Goal: Transaction & Acquisition: Purchase product/service

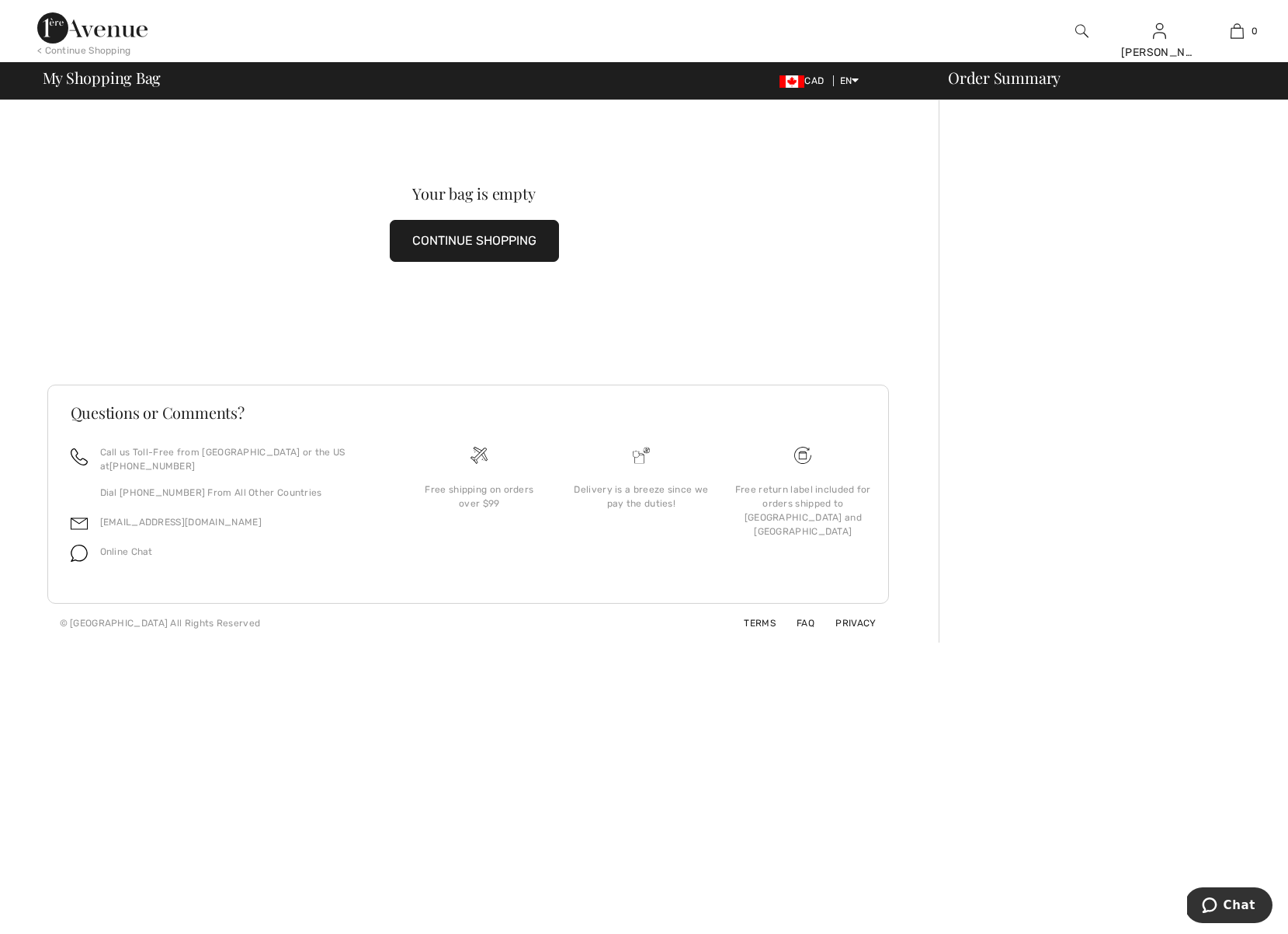
click at [1083, 34] on img at bounding box center [1082, 31] width 13 height 19
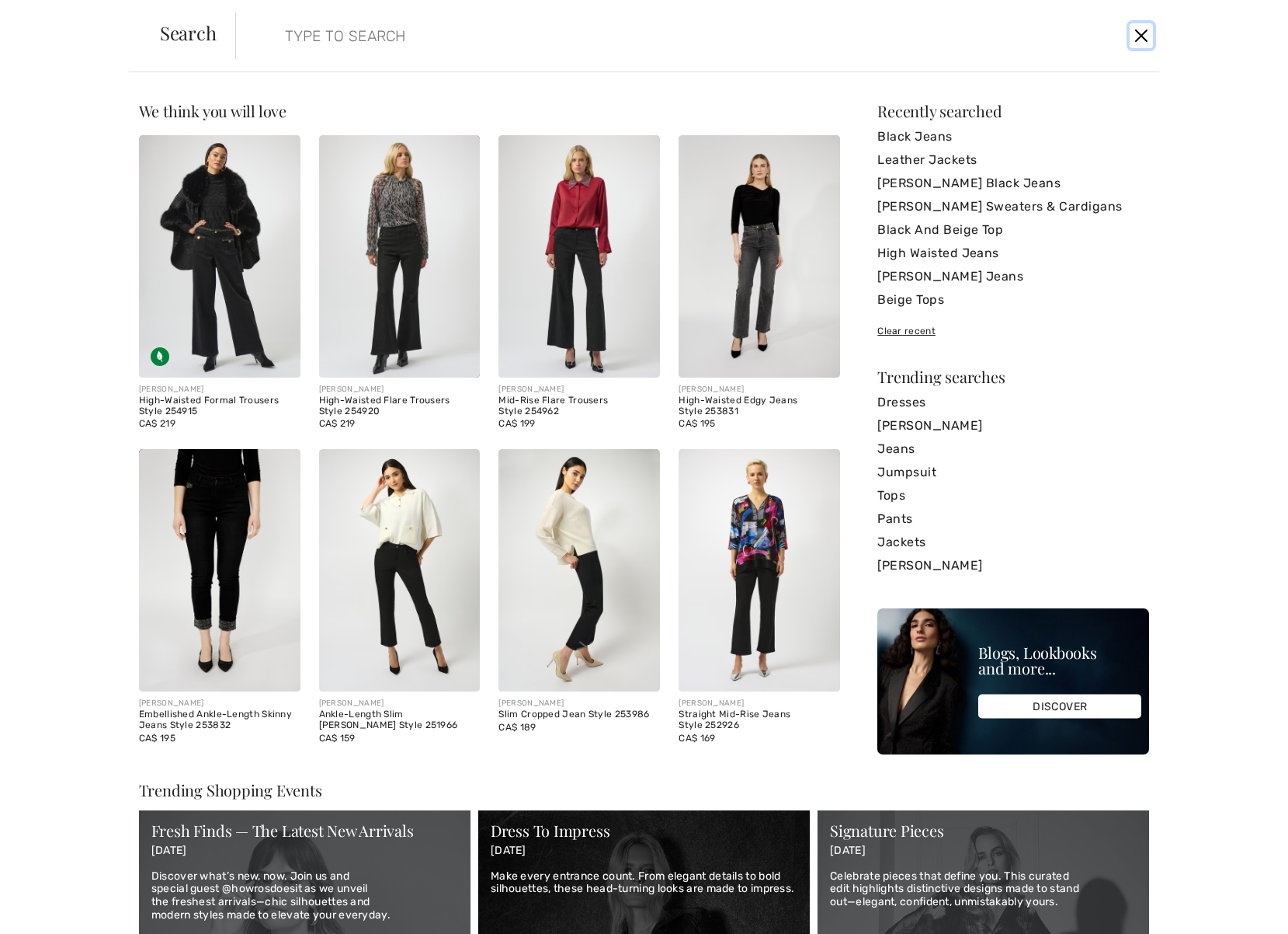
click at [1139, 39] on button "Close" at bounding box center [1141, 35] width 23 height 25
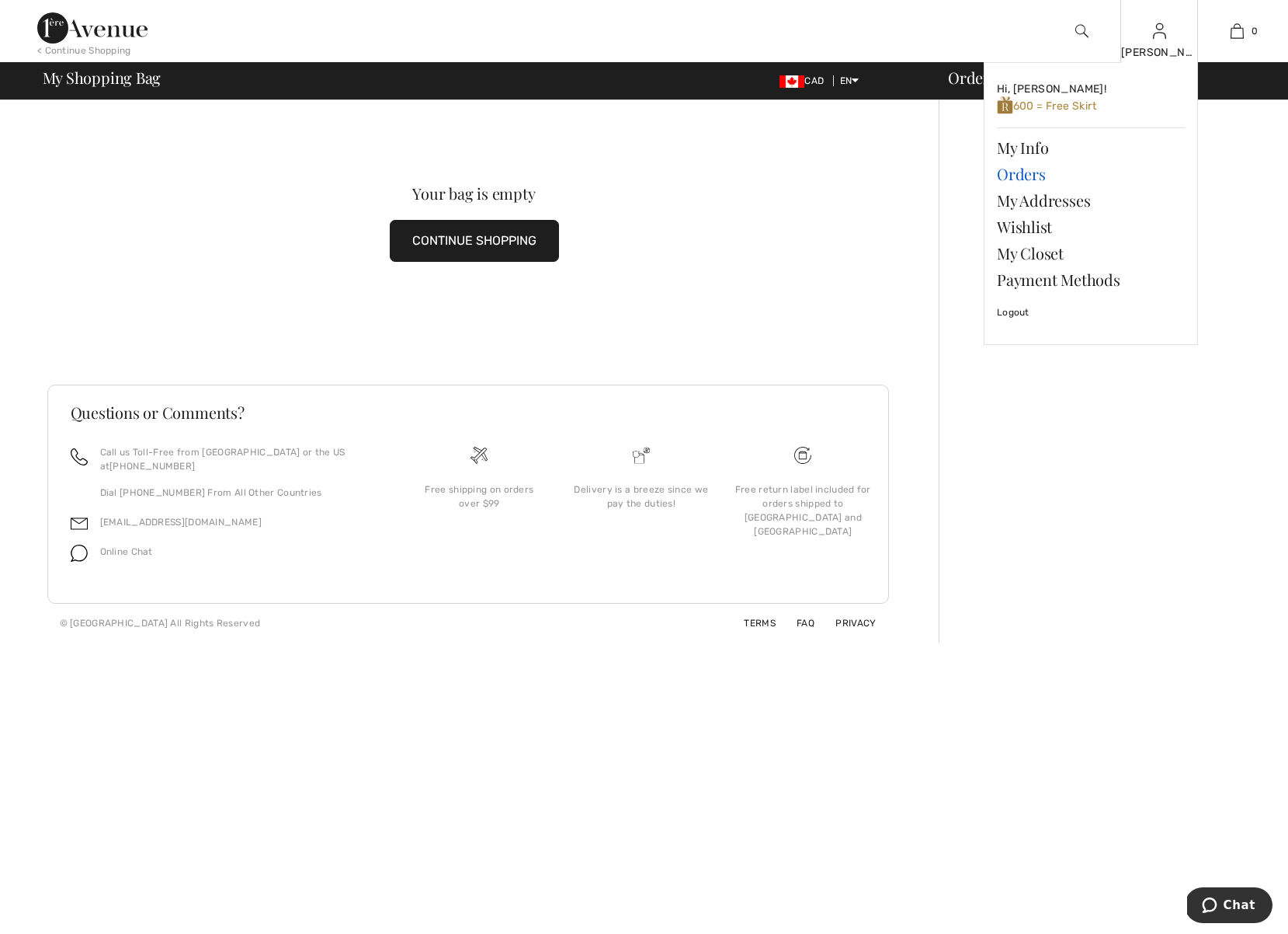
click at [1022, 174] on link "Orders" at bounding box center [1091, 174] width 188 height 27
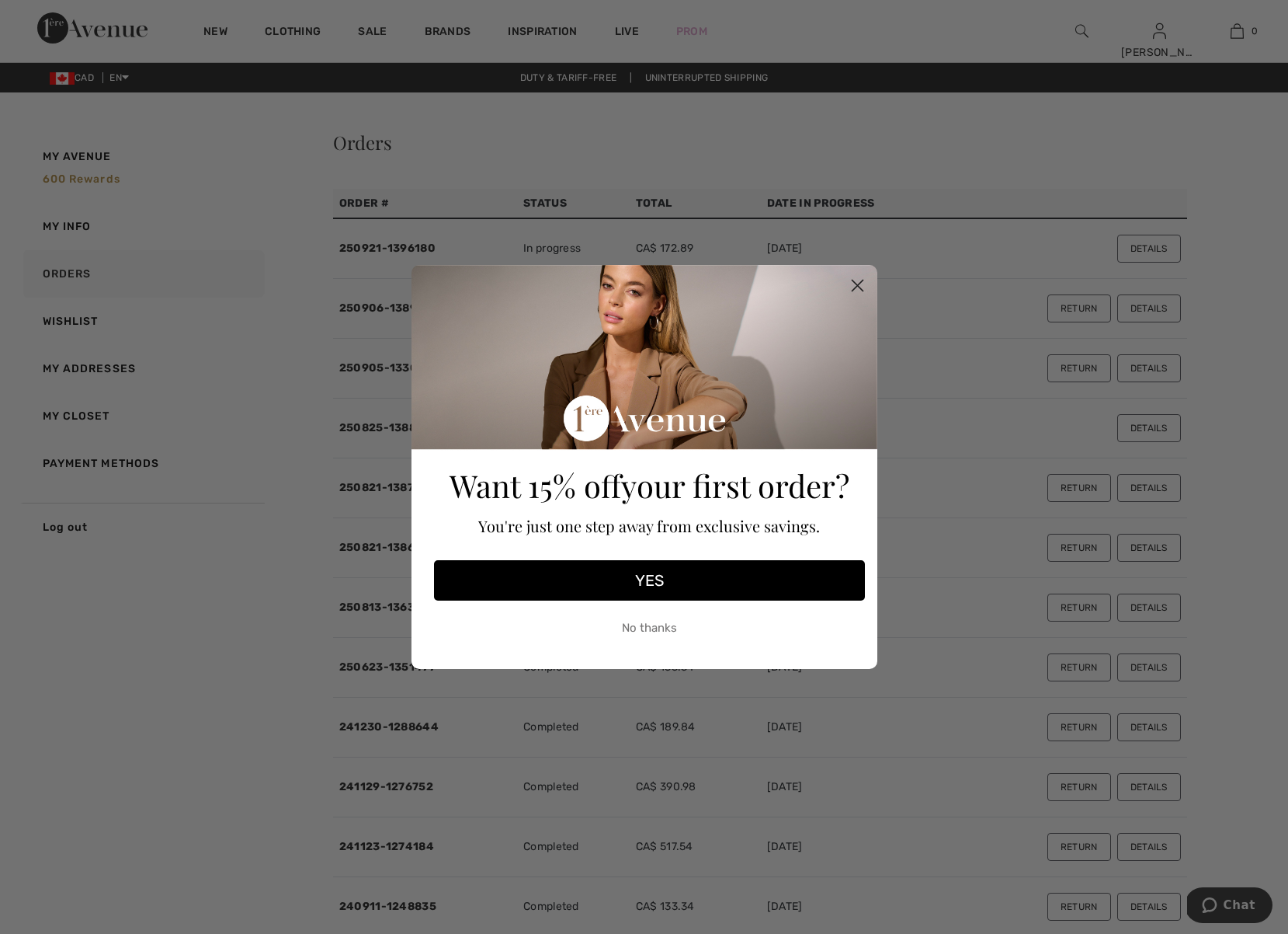
click at [853, 285] on circle "Close dialog" at bounding box center [857, 286] width 26 height 26
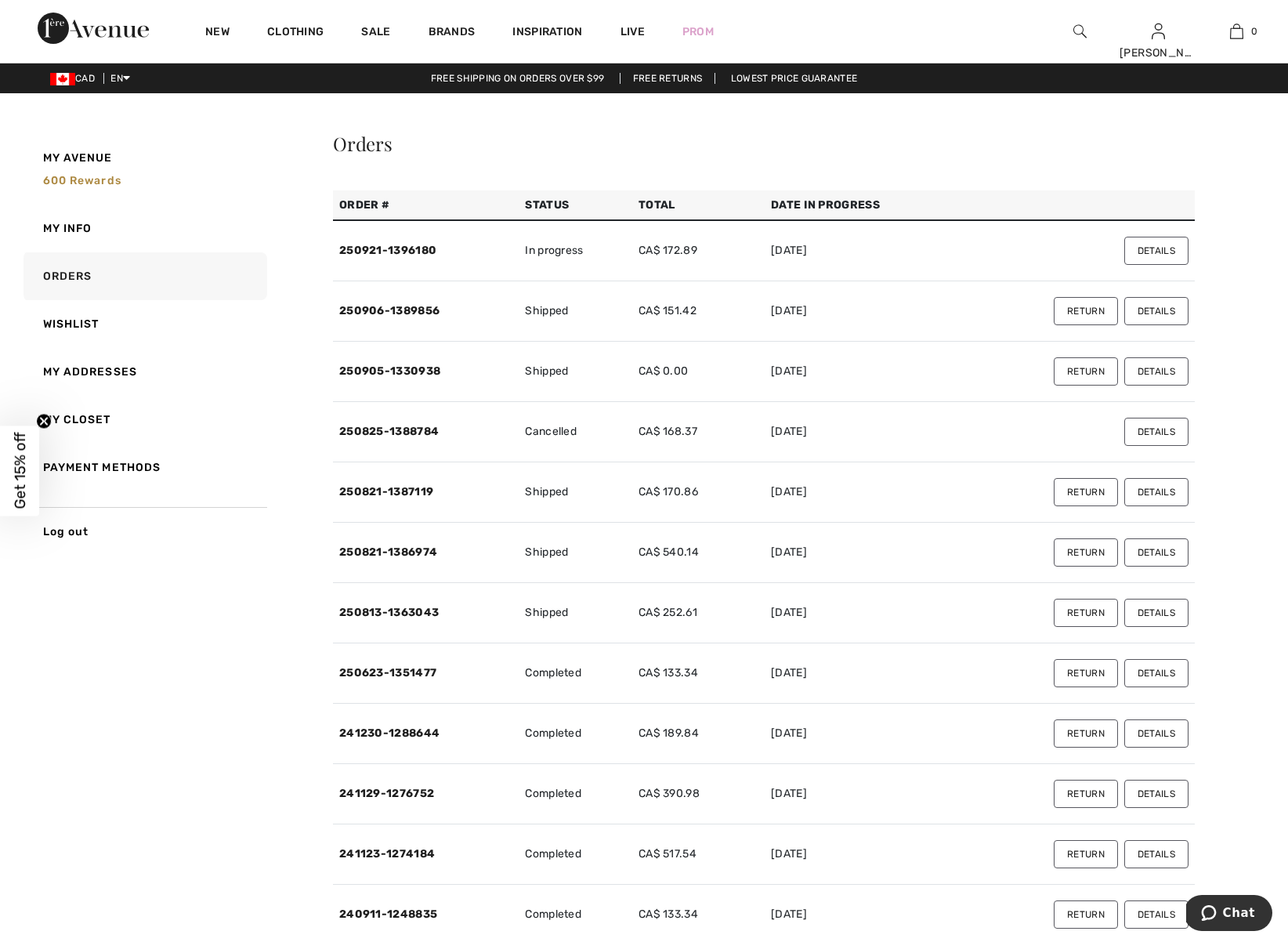
click at [1158, 429] on button "Details" at bounding box center [1155, 431] width 64 height 28
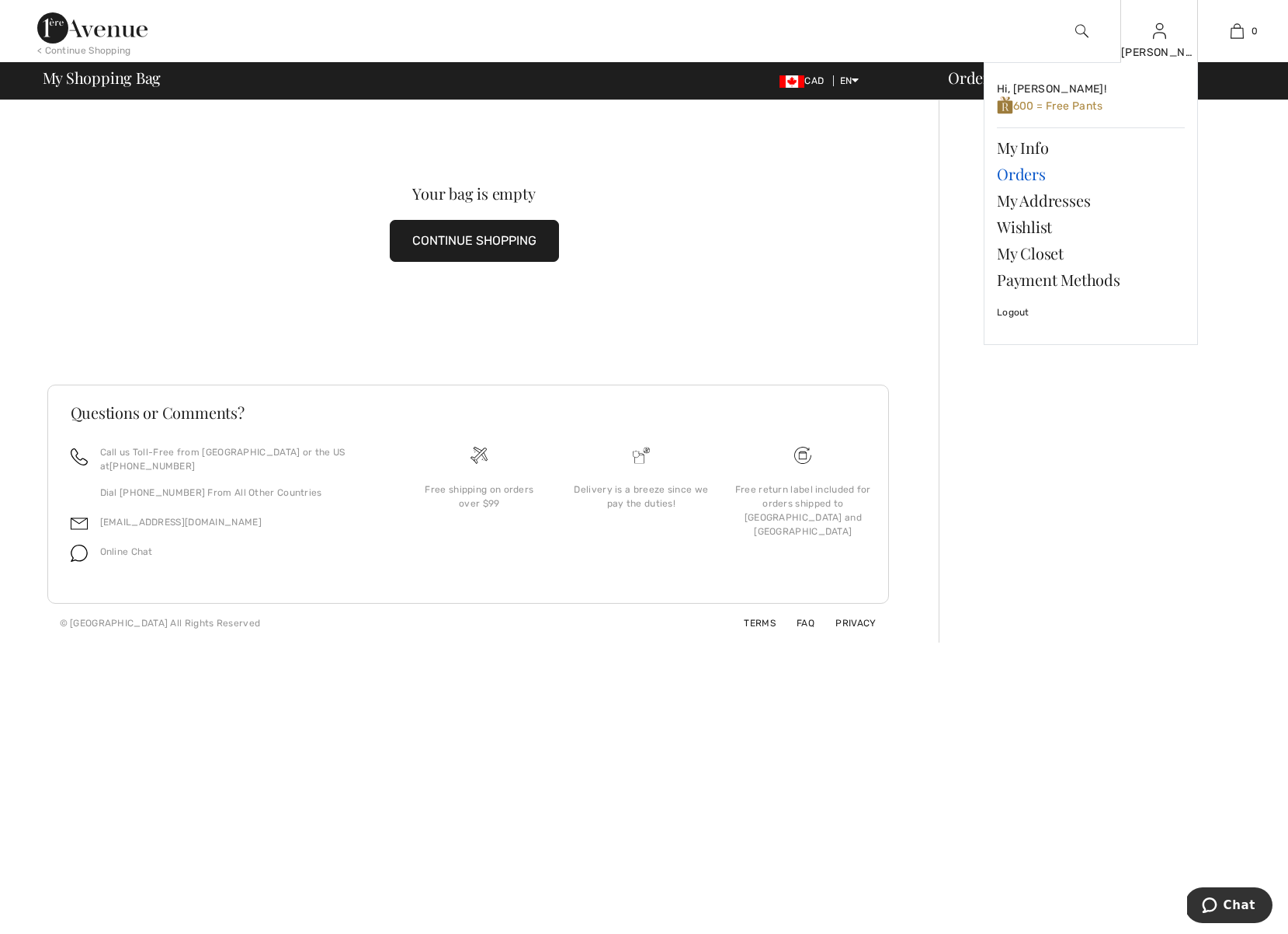
click at [1021, 174] on link "Orders" at bounding box center [1091, 174] width 188 height 27
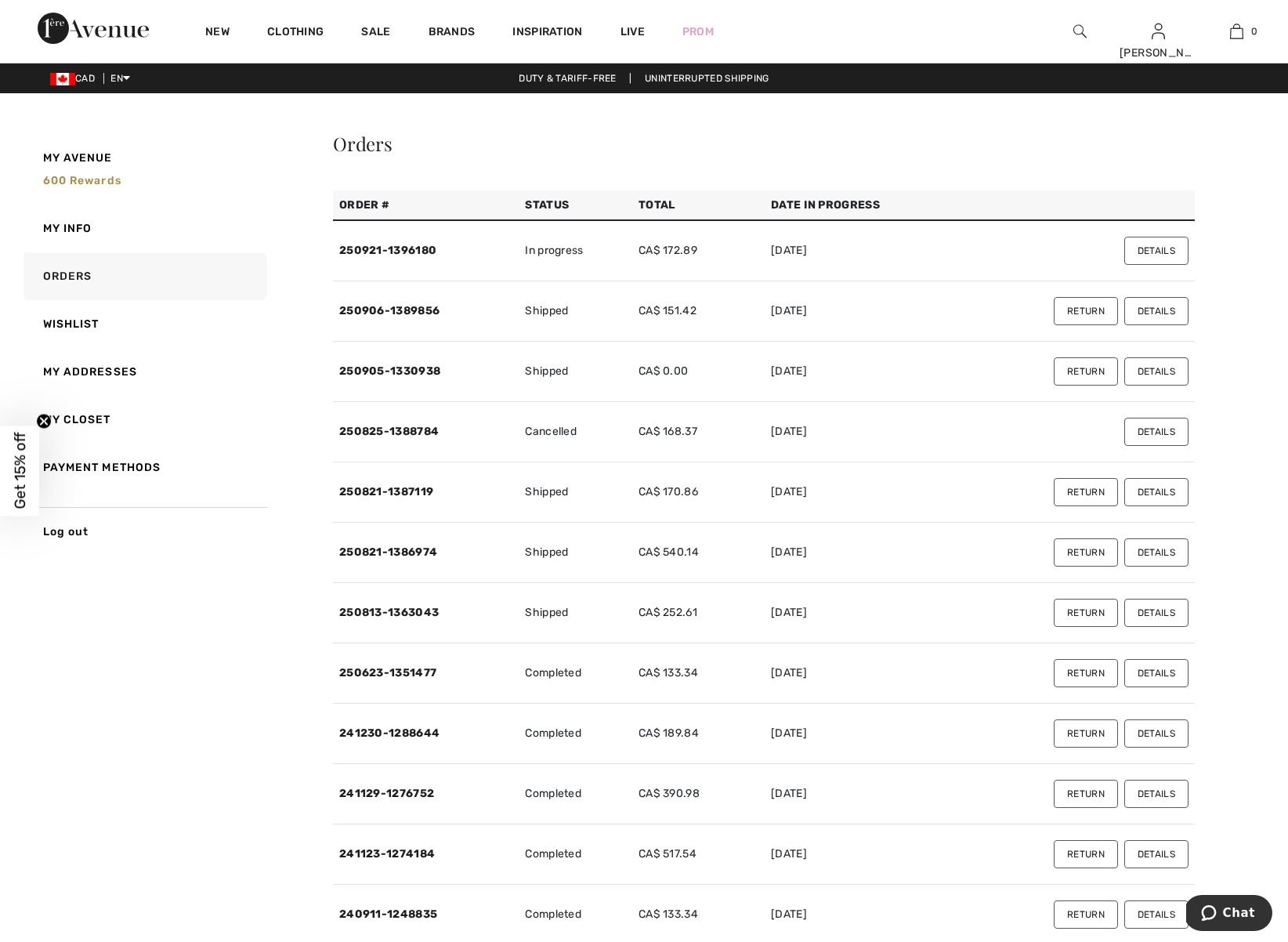
scroll to position [1, 0]
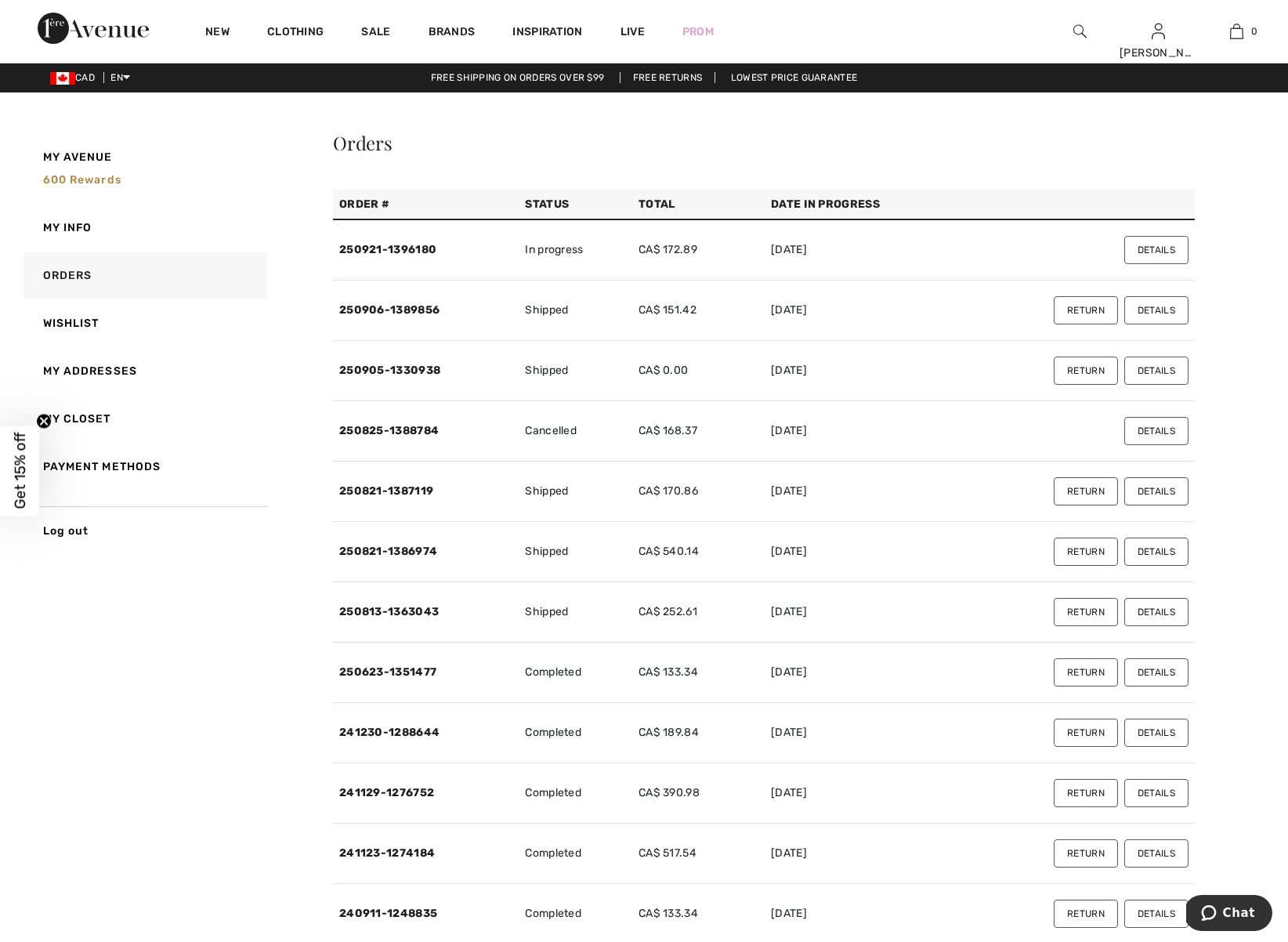
click at [1170, 316] on button "Details" at bounding box center [1155, 310] width 64 height 28
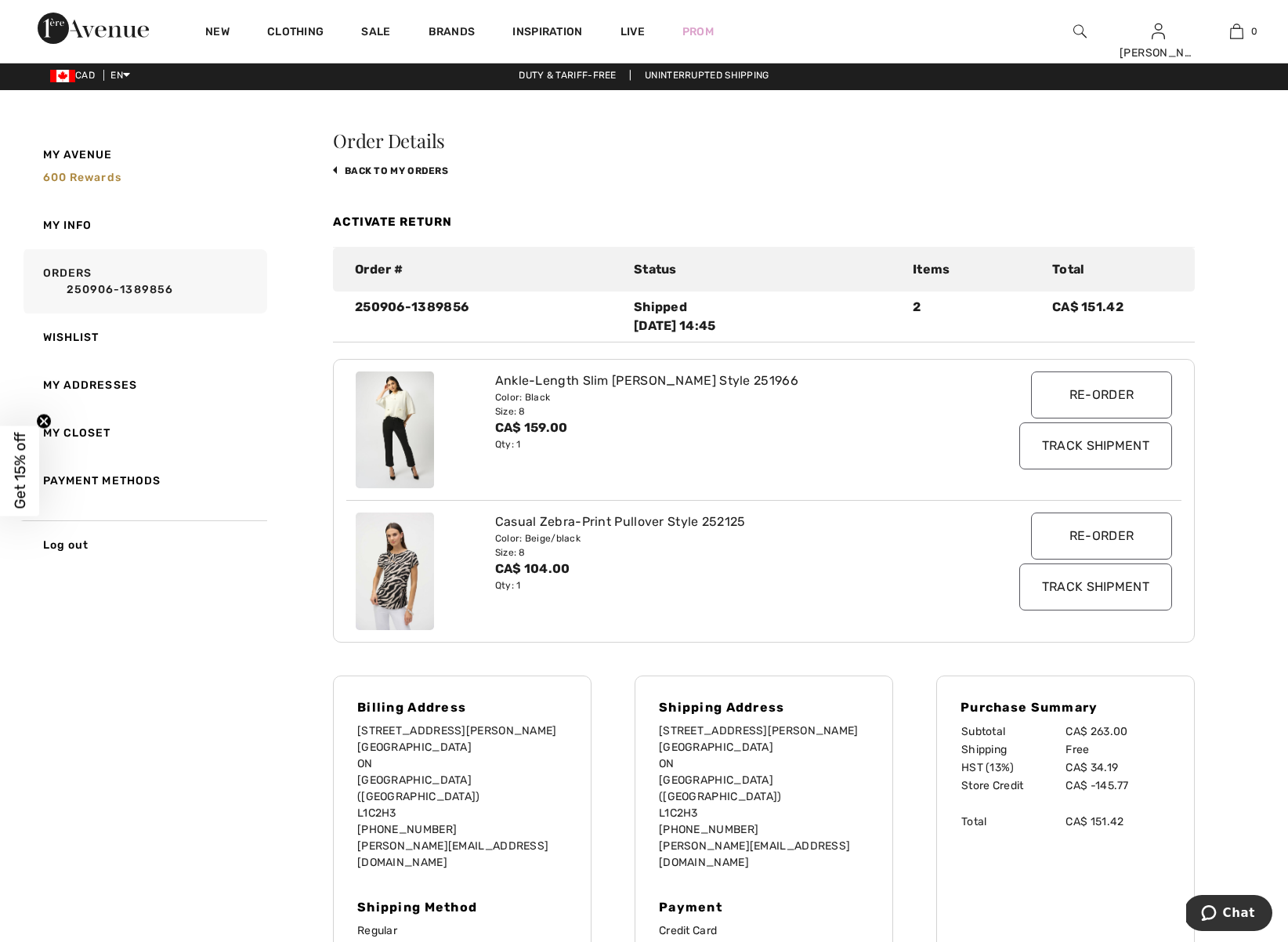
scroll to position [7, 0]
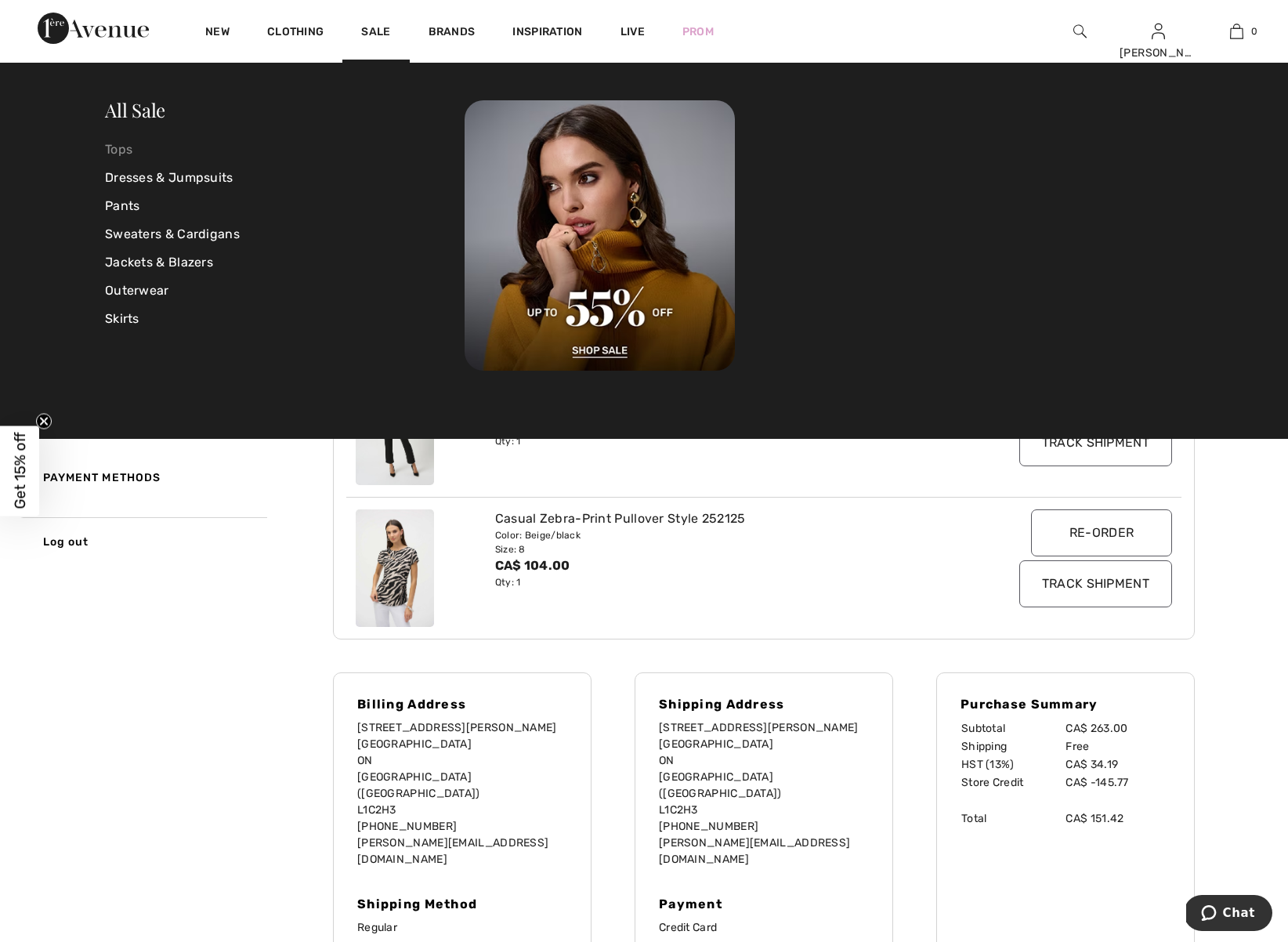
click at [117, 151] on link "Tops" at bounding box center [284, 149] width 359 height 28
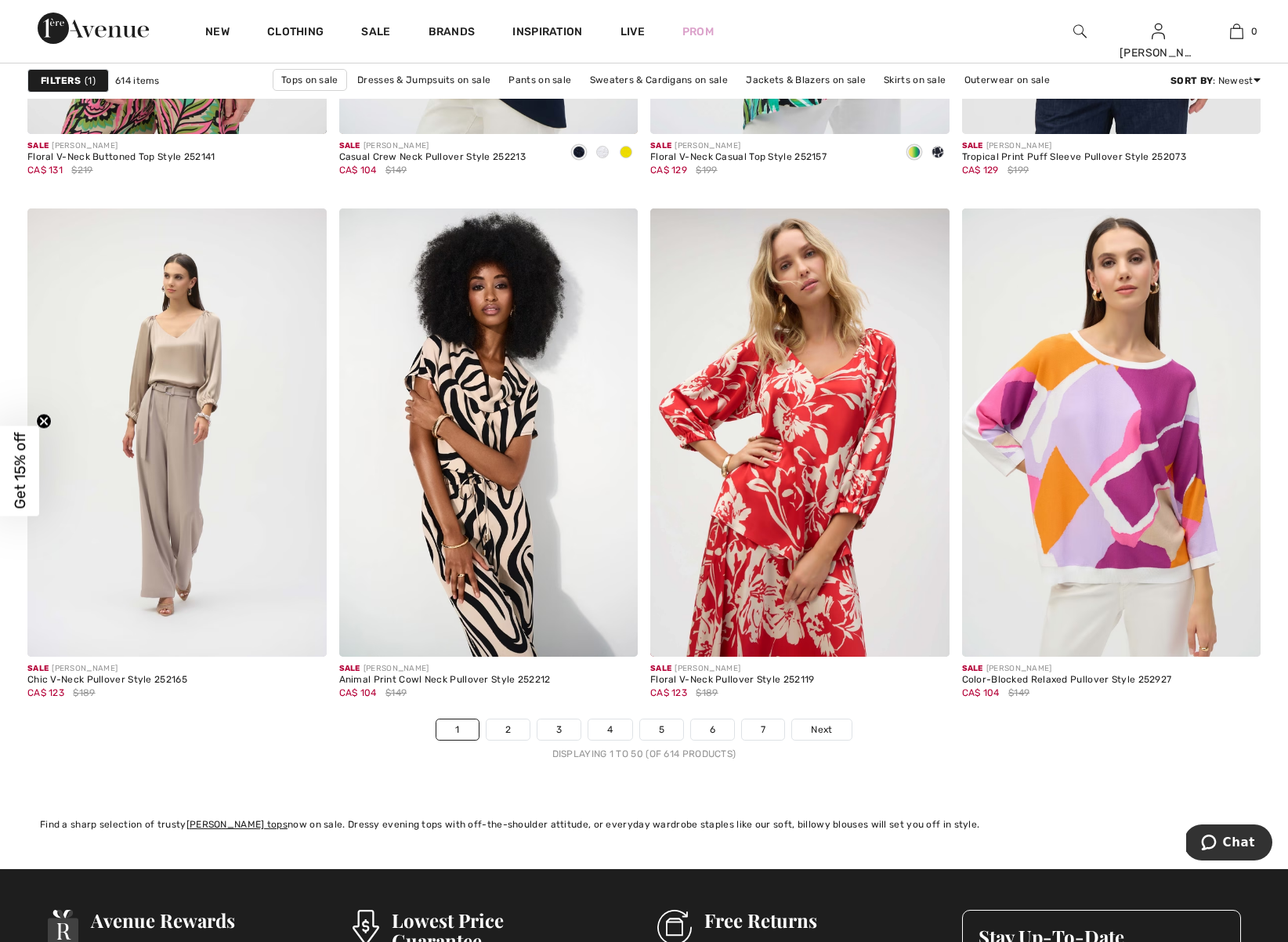
scroll to position [7438, 0]
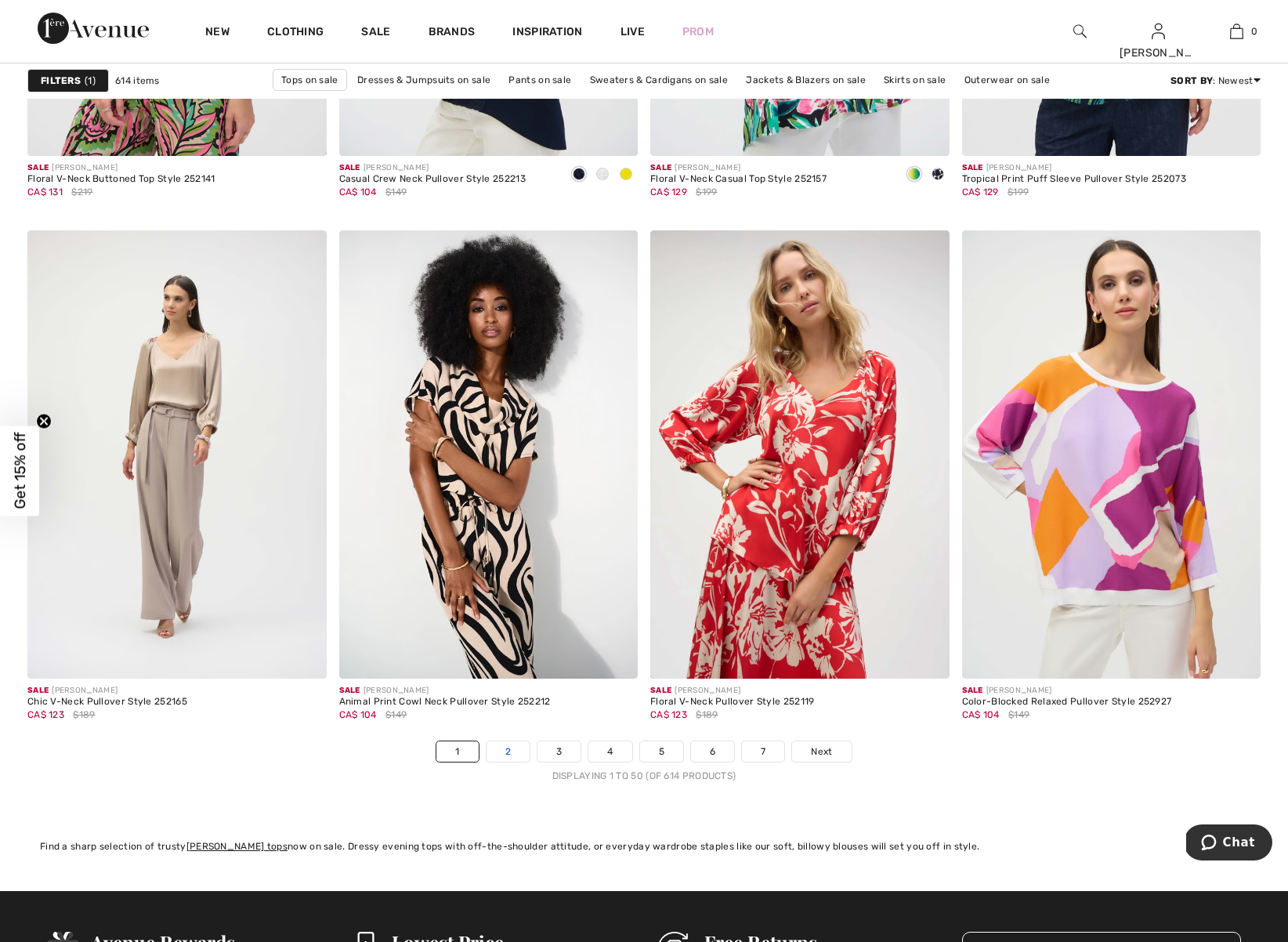
click at [514, 752] on link "2" at bounding box center [508, 752] width 43 height 21
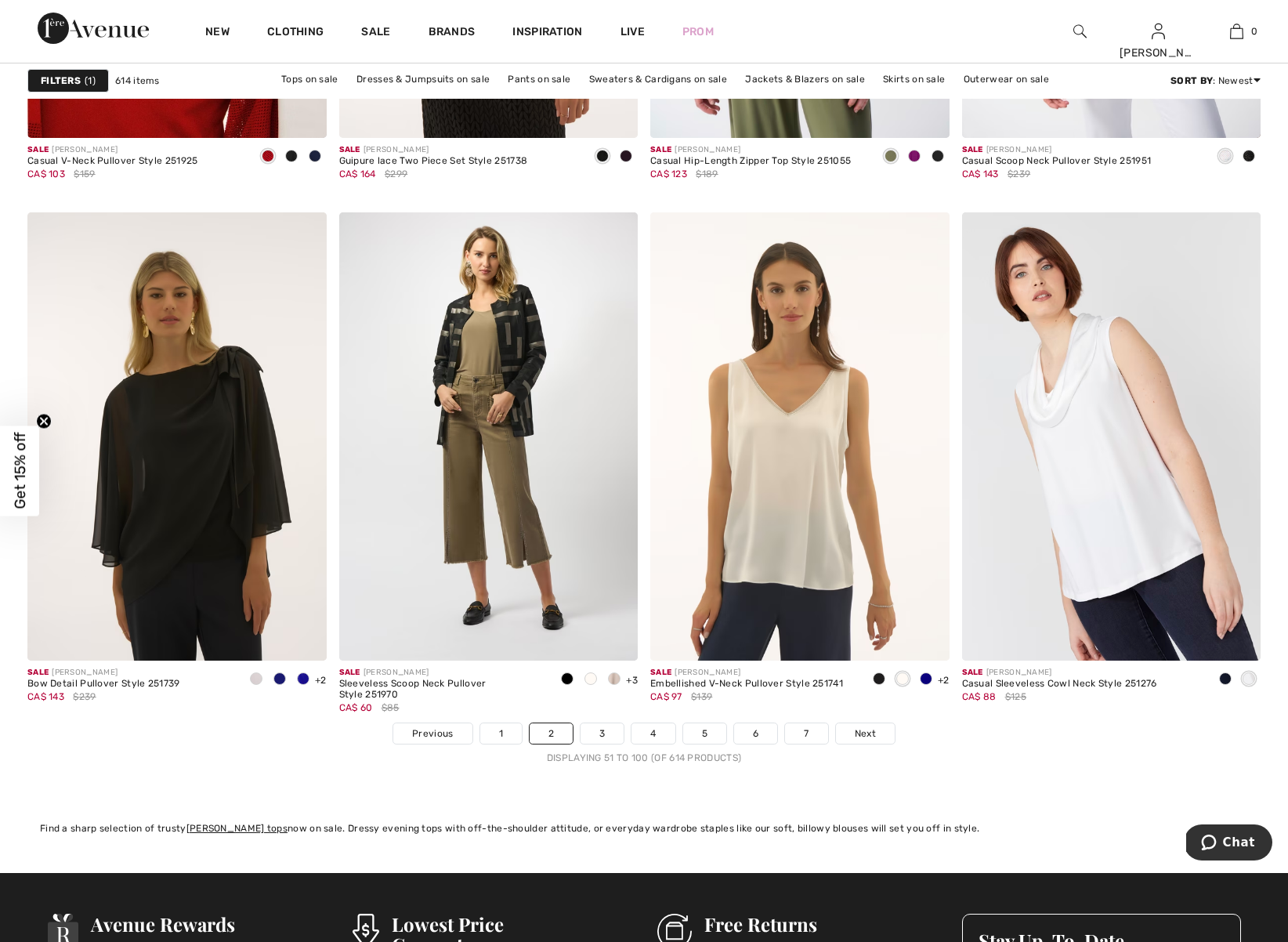
scroll to position [7942, 0]
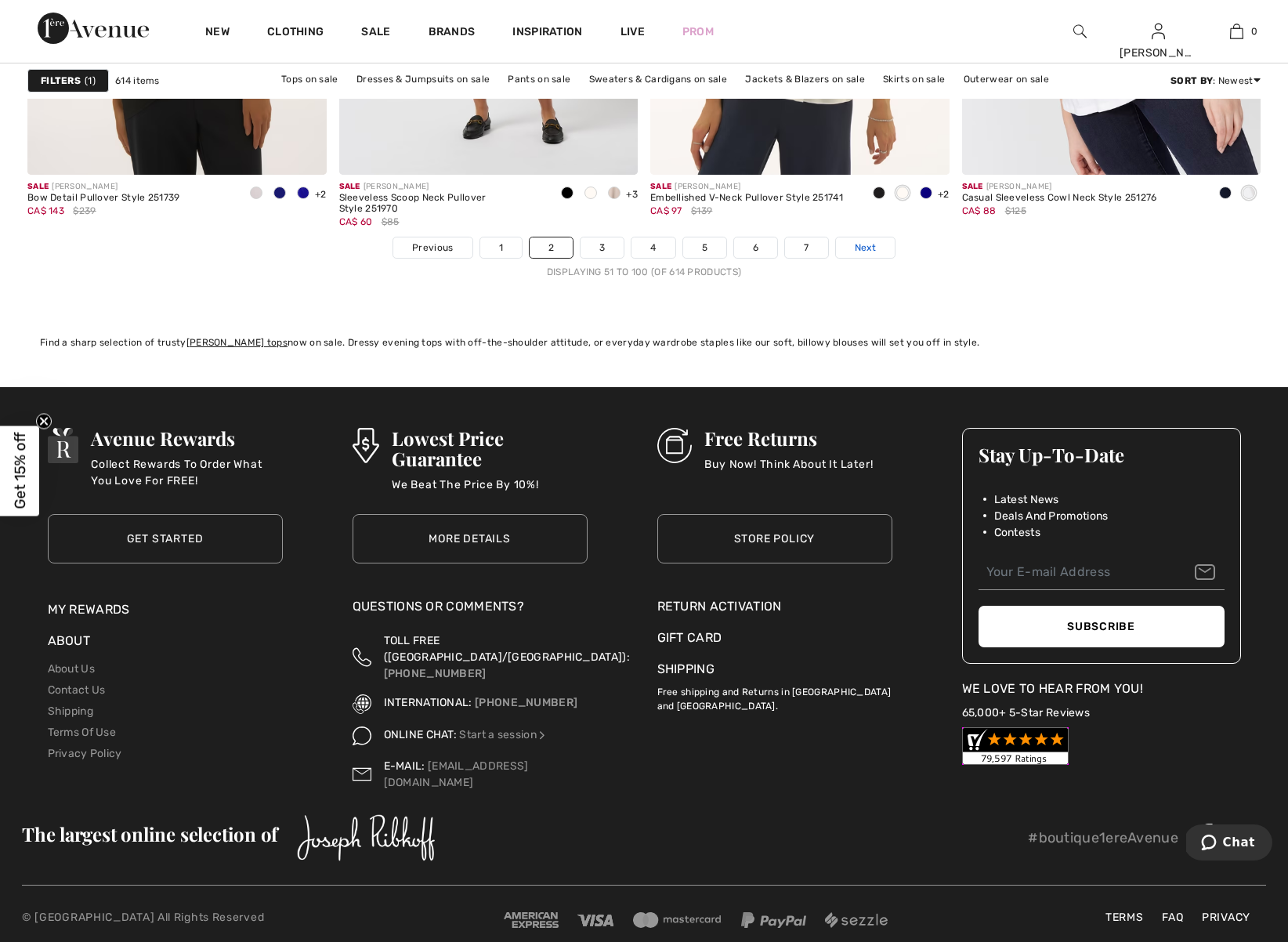
click at [868, 246] on span "Next" at bounding box center [865, 247] width 21 height 14
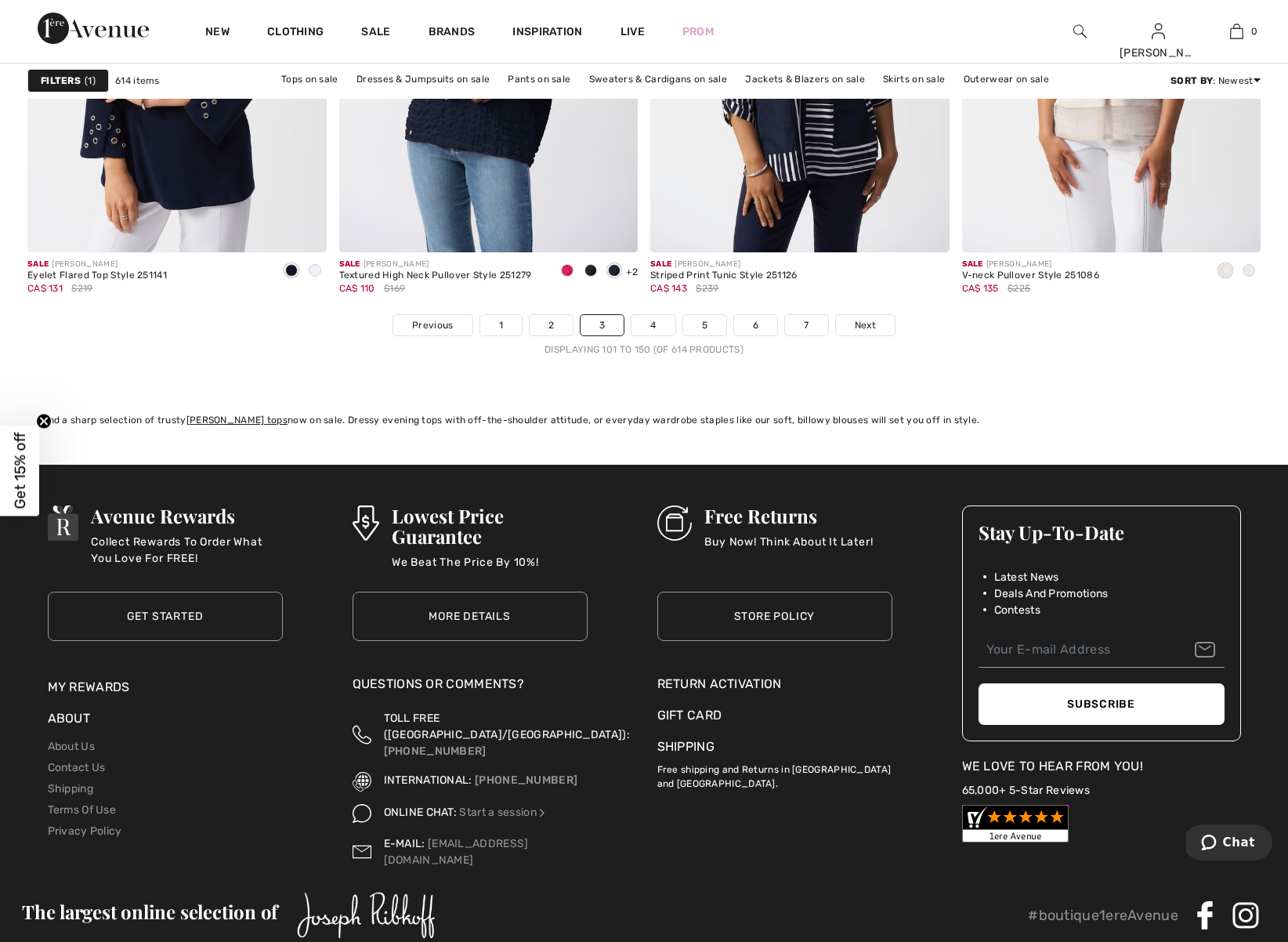
scroll to position [7942, 0]
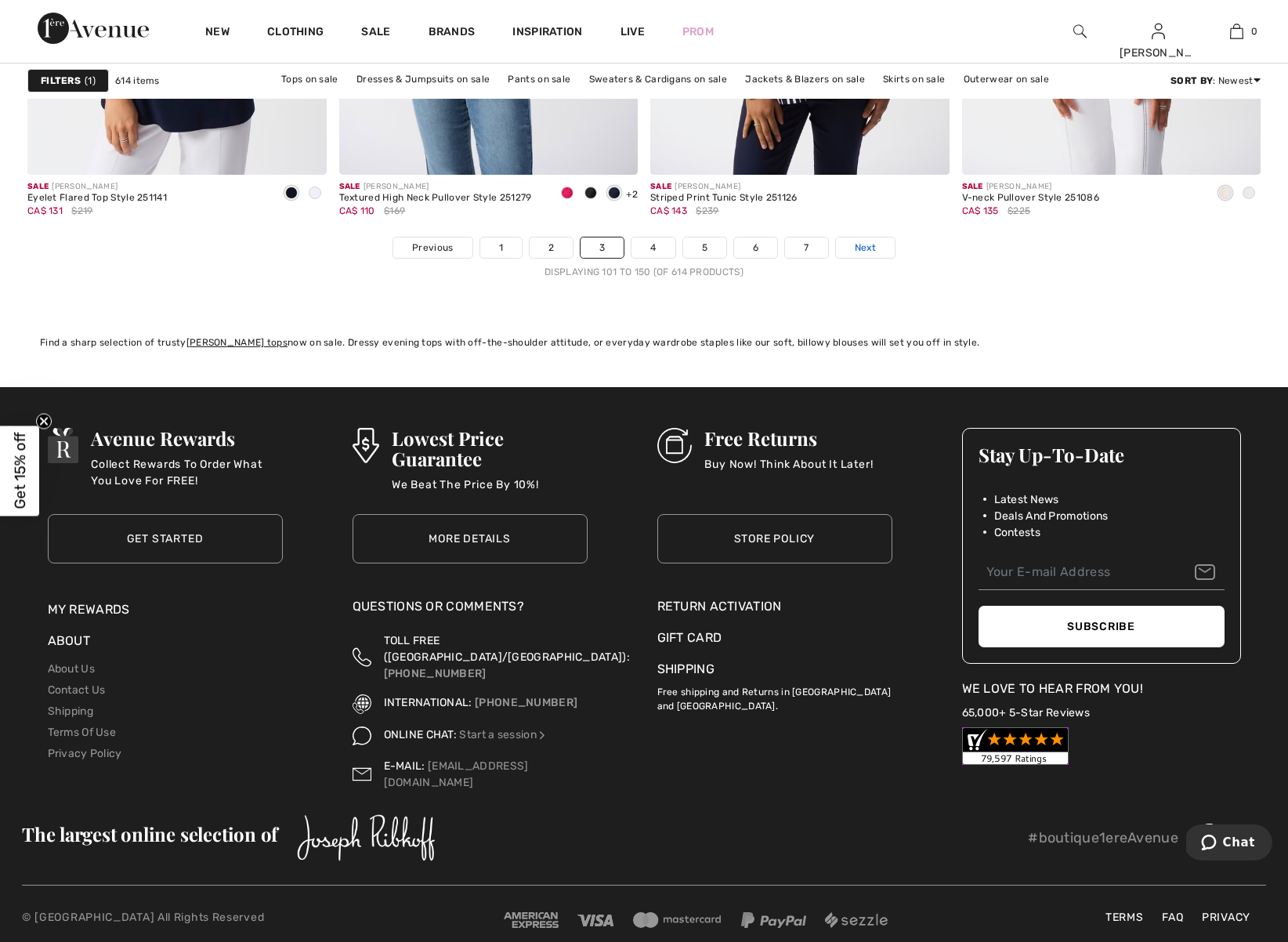
click at [868, 247] on span "Next" at bounding box center [865, 247] width 21 height 14
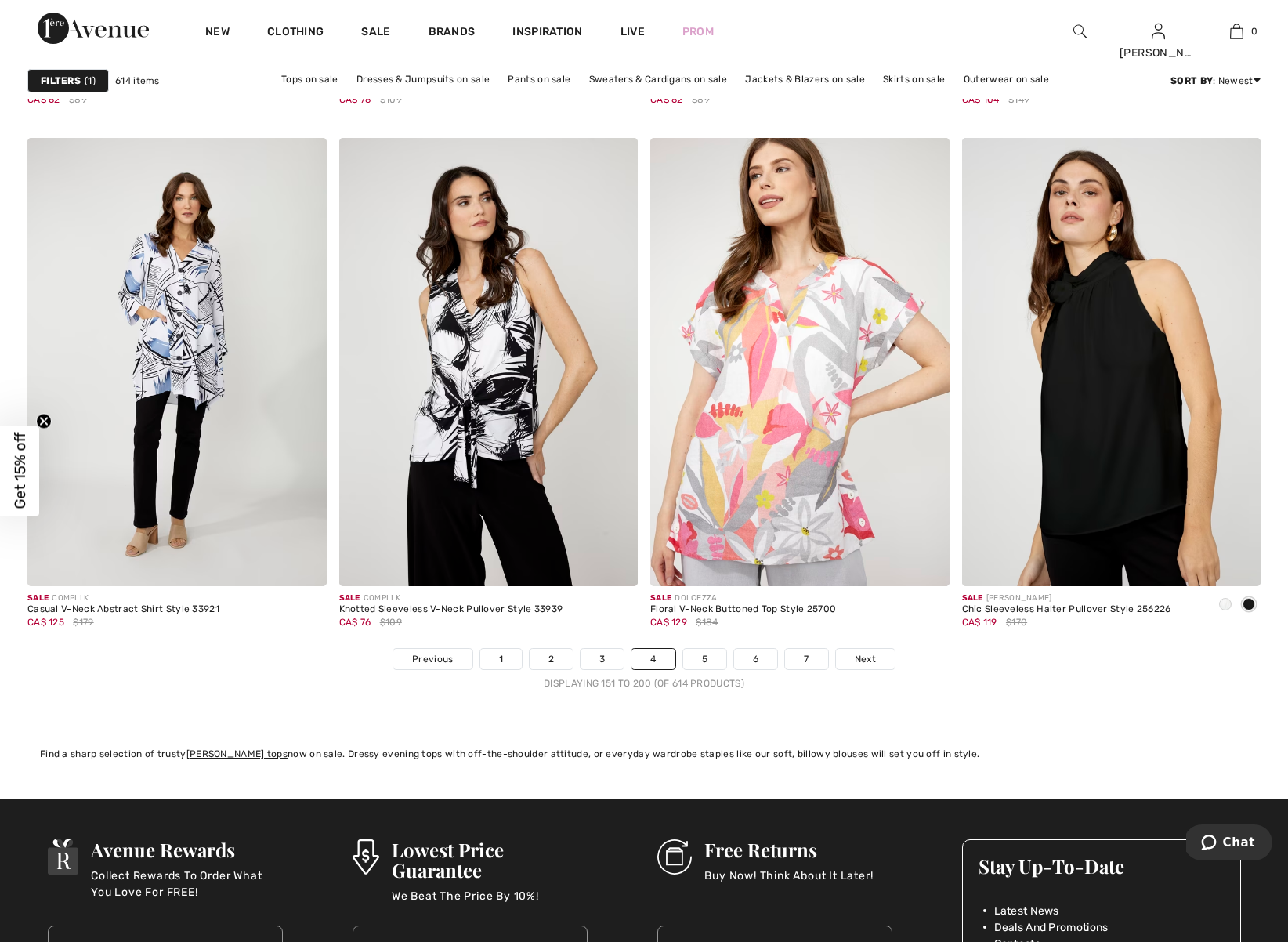
scroll to position [7534, 0]
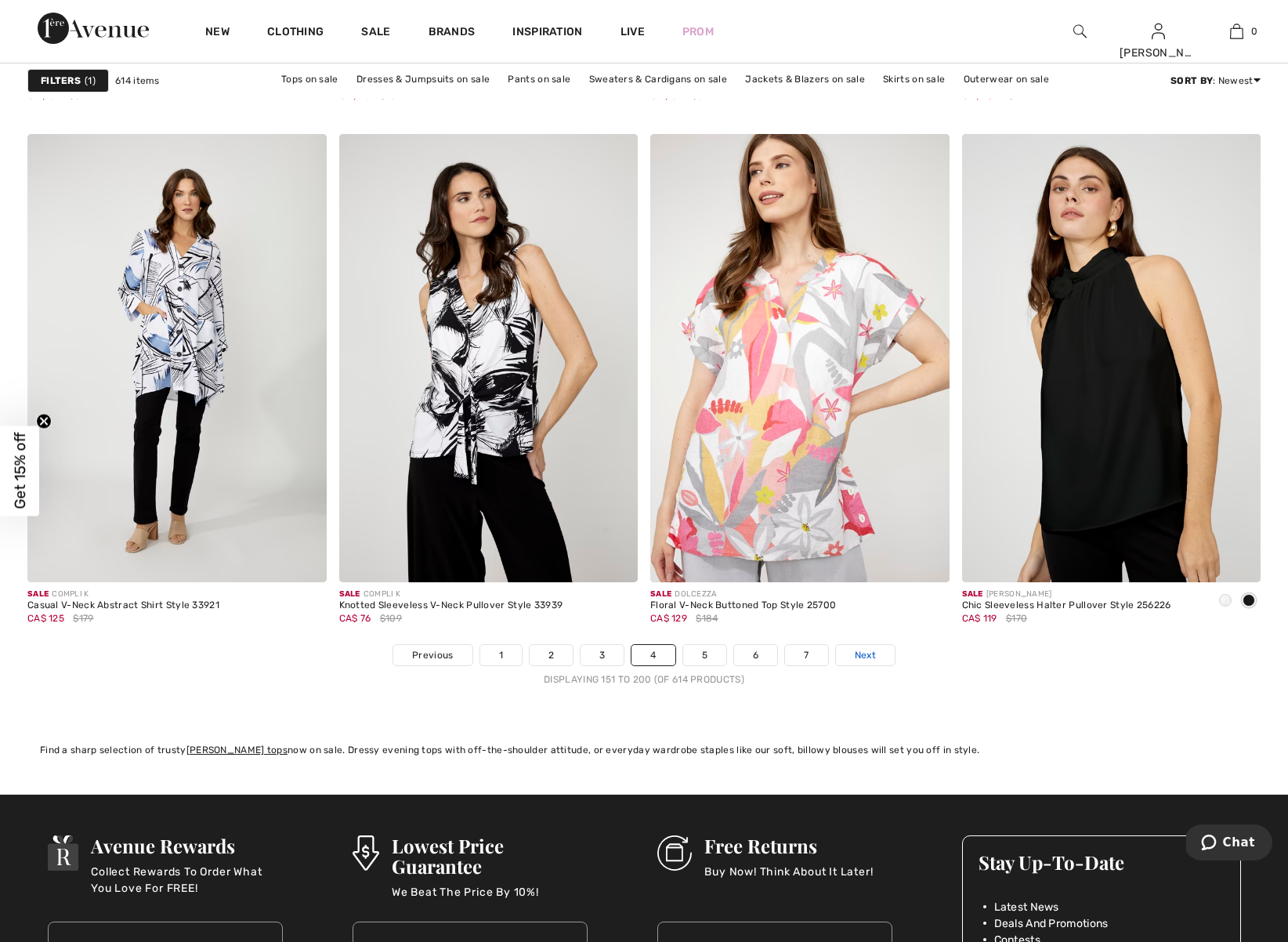
click at [863, 654] on span "Next" at bounding box center [865, 654] width 21 height 14
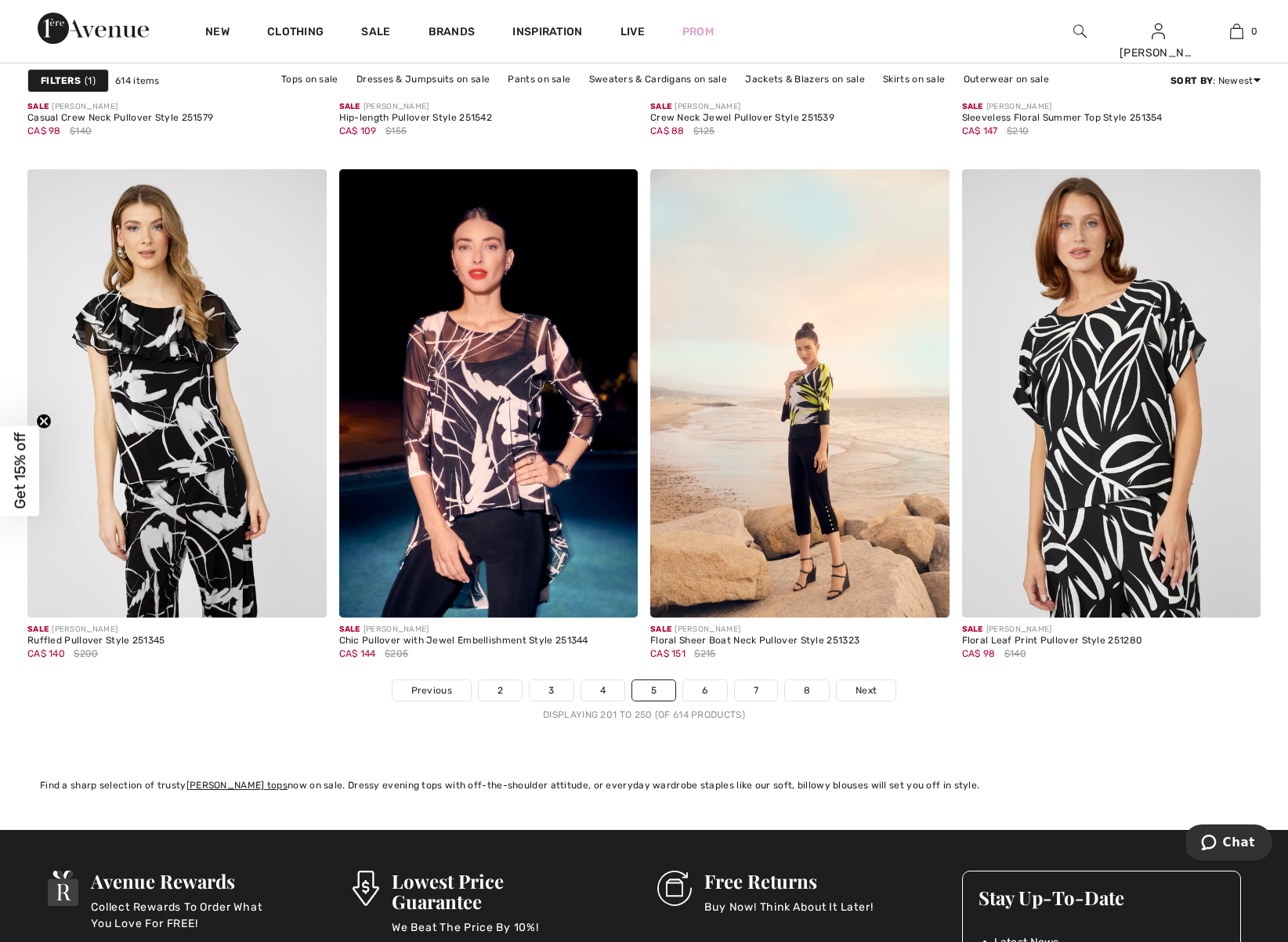
scroll to position [7666, 0]
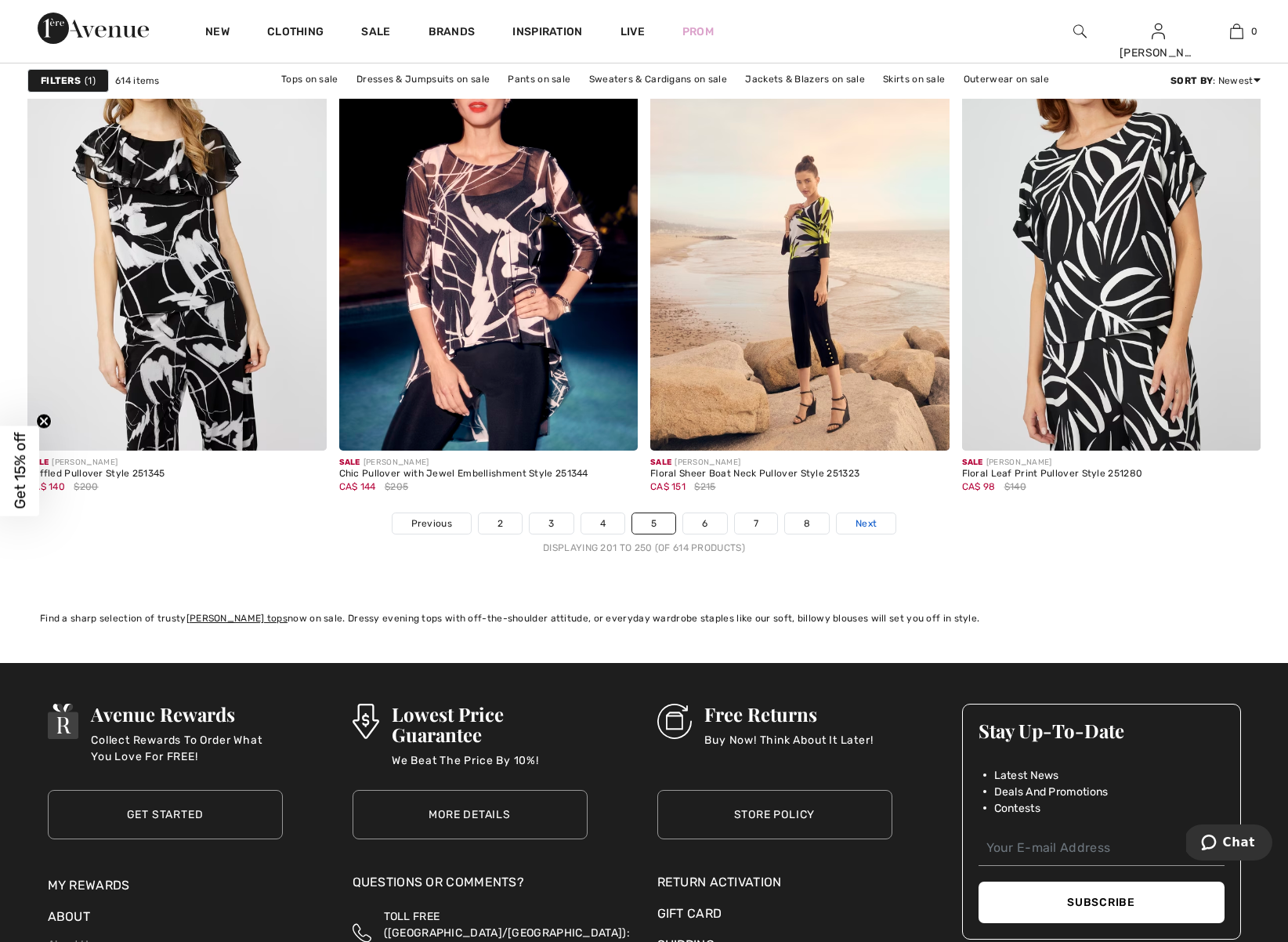
click at [866, 525] on span "Next" at bounding box center [866, 523] width 21 height 14
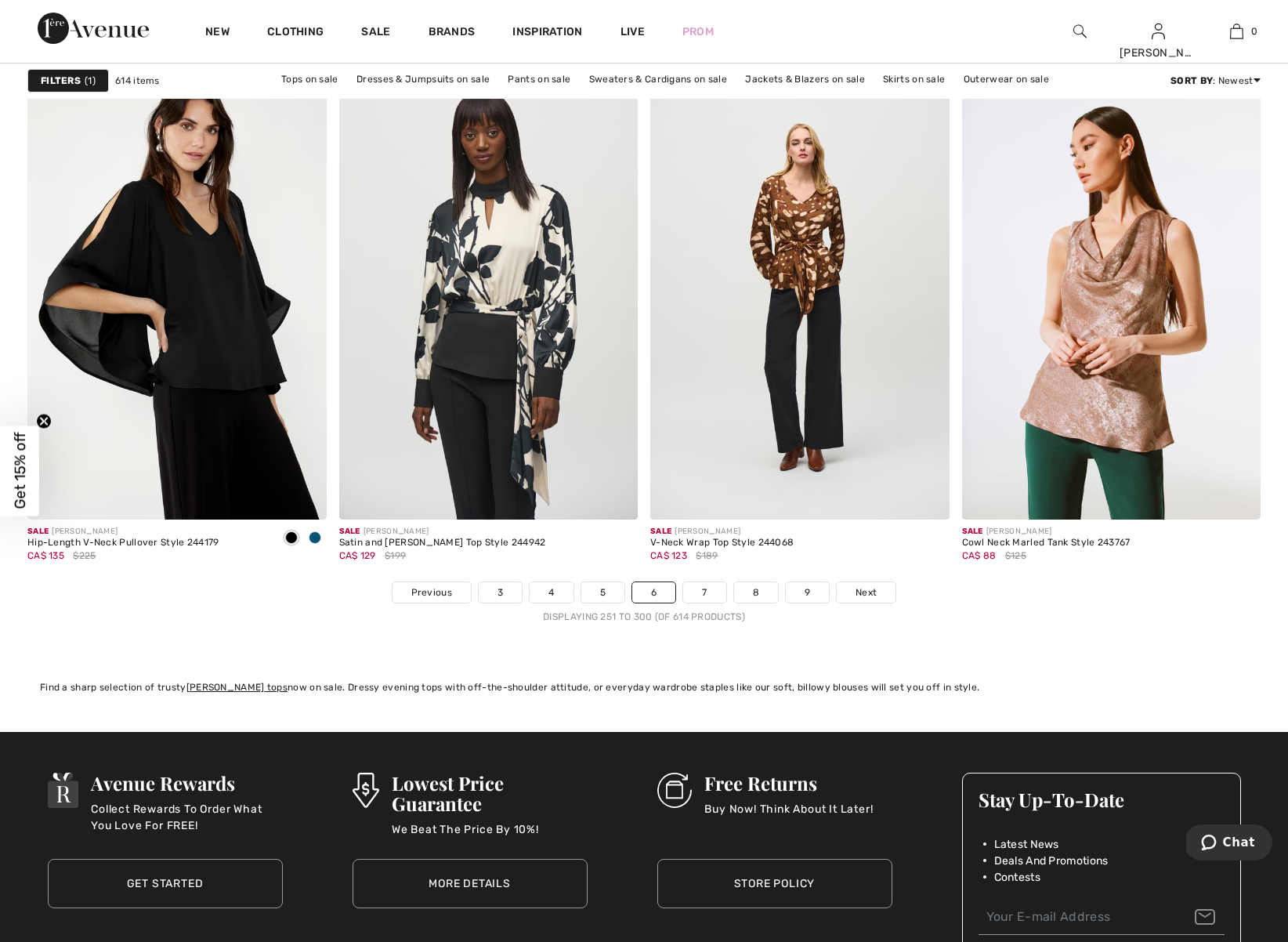
scroll to position [7641, 0]
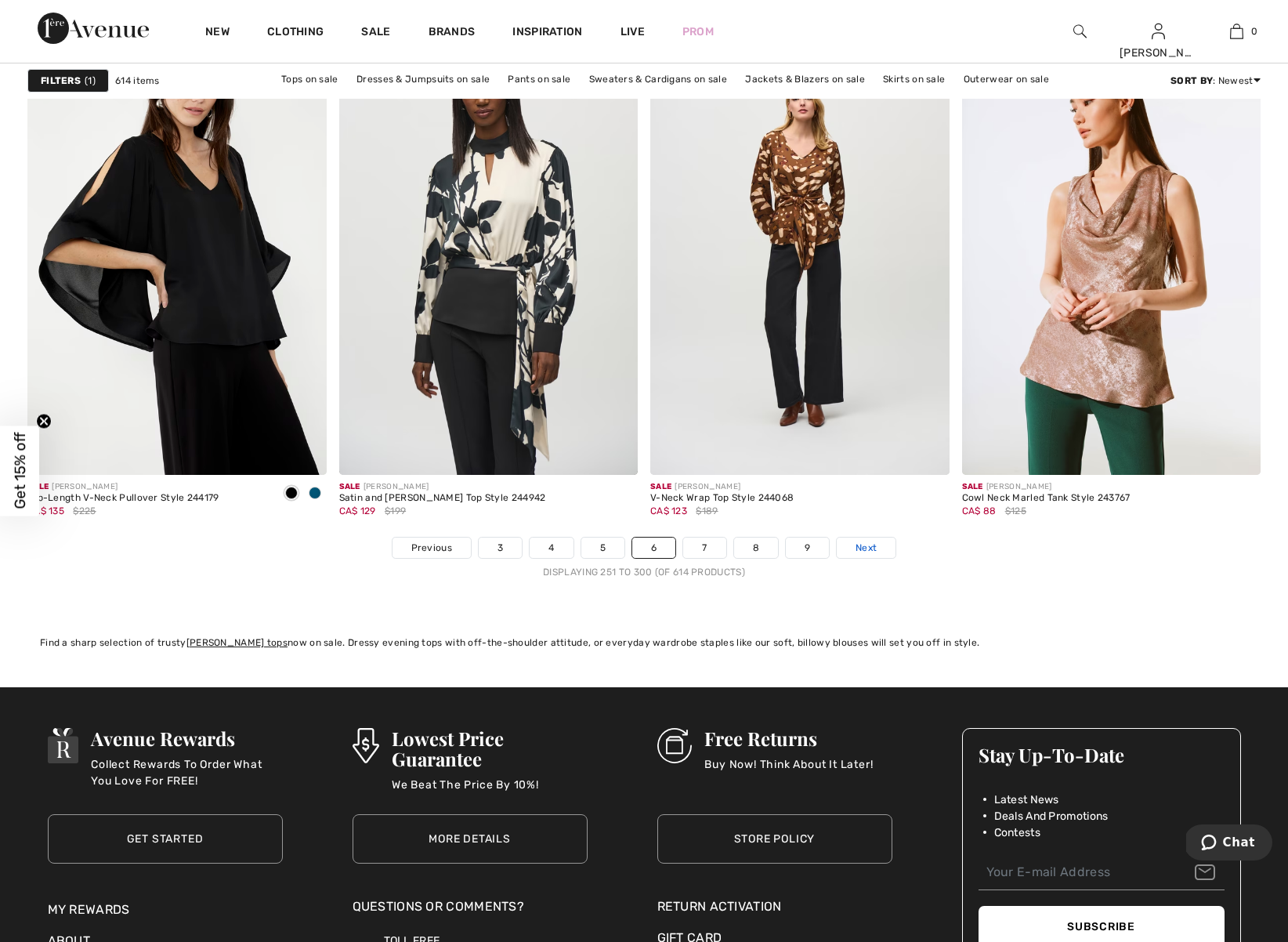
click at [866, 550] on span "Next" at bounding box center [866, 547] width 21 height 14
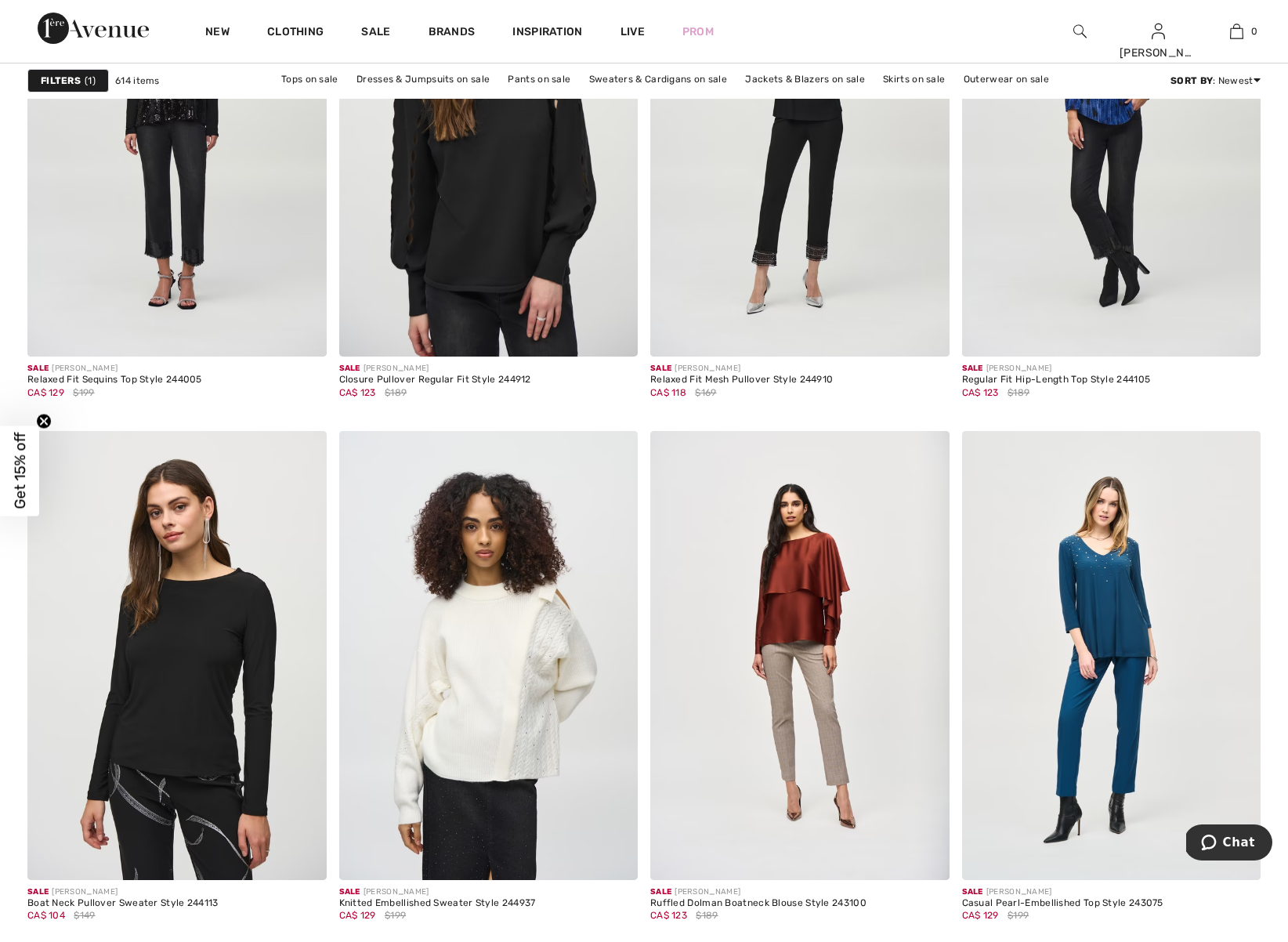
scroll to position [7410, 0]
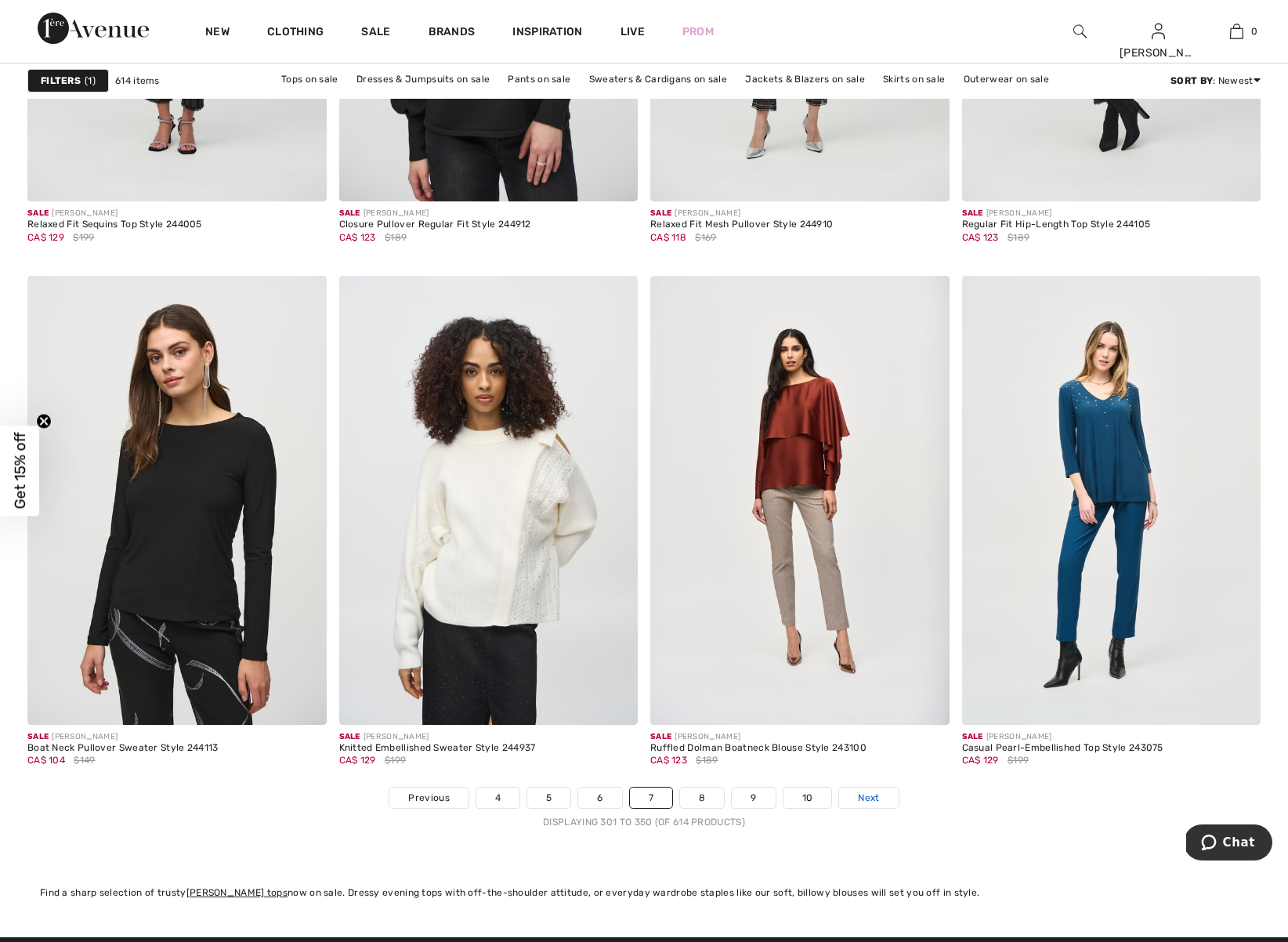
click at [873, 791] on span "Next" at bounding box center [868, 797] width 21 height 14
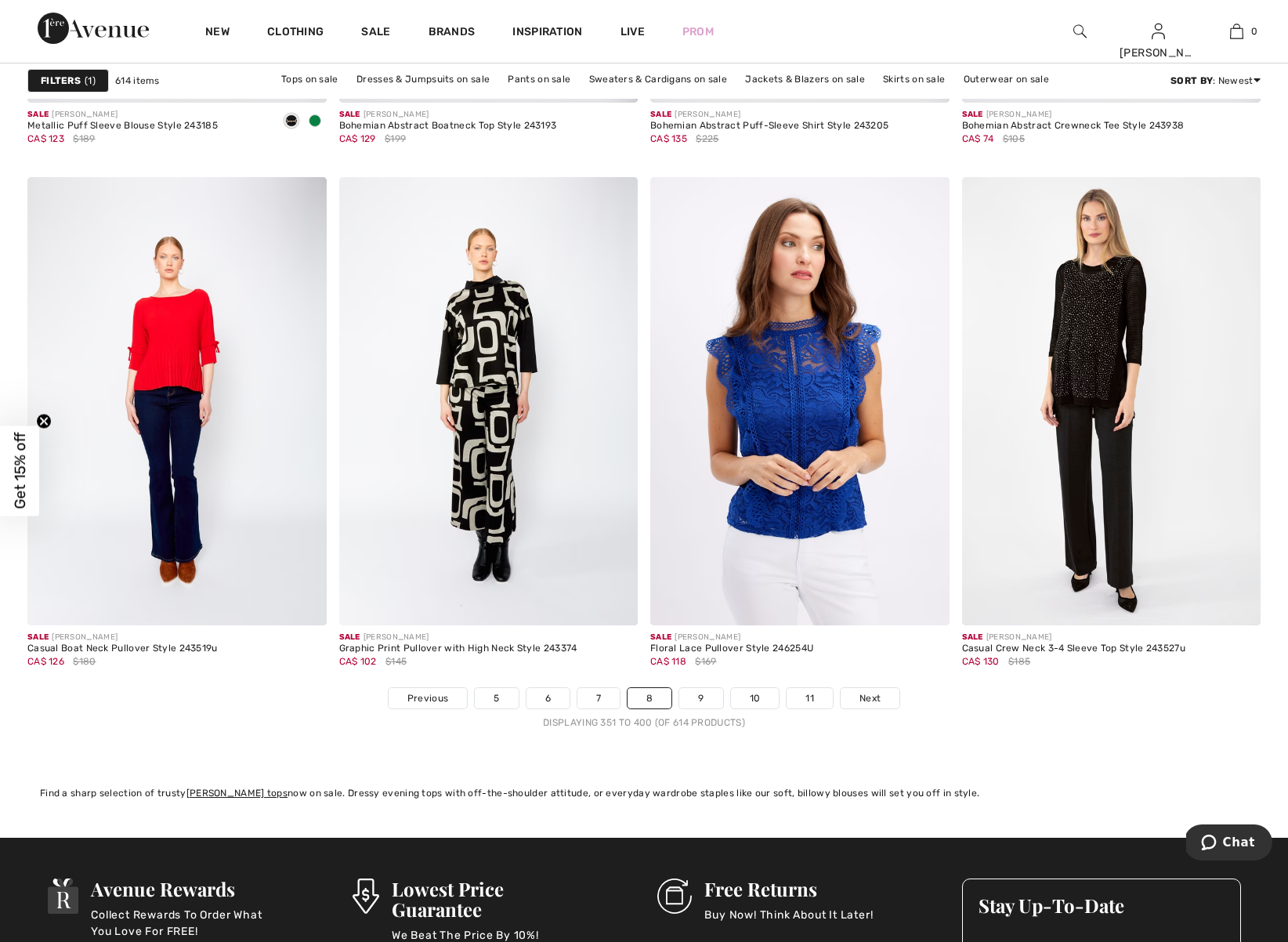
scroll to position [7487, 0]
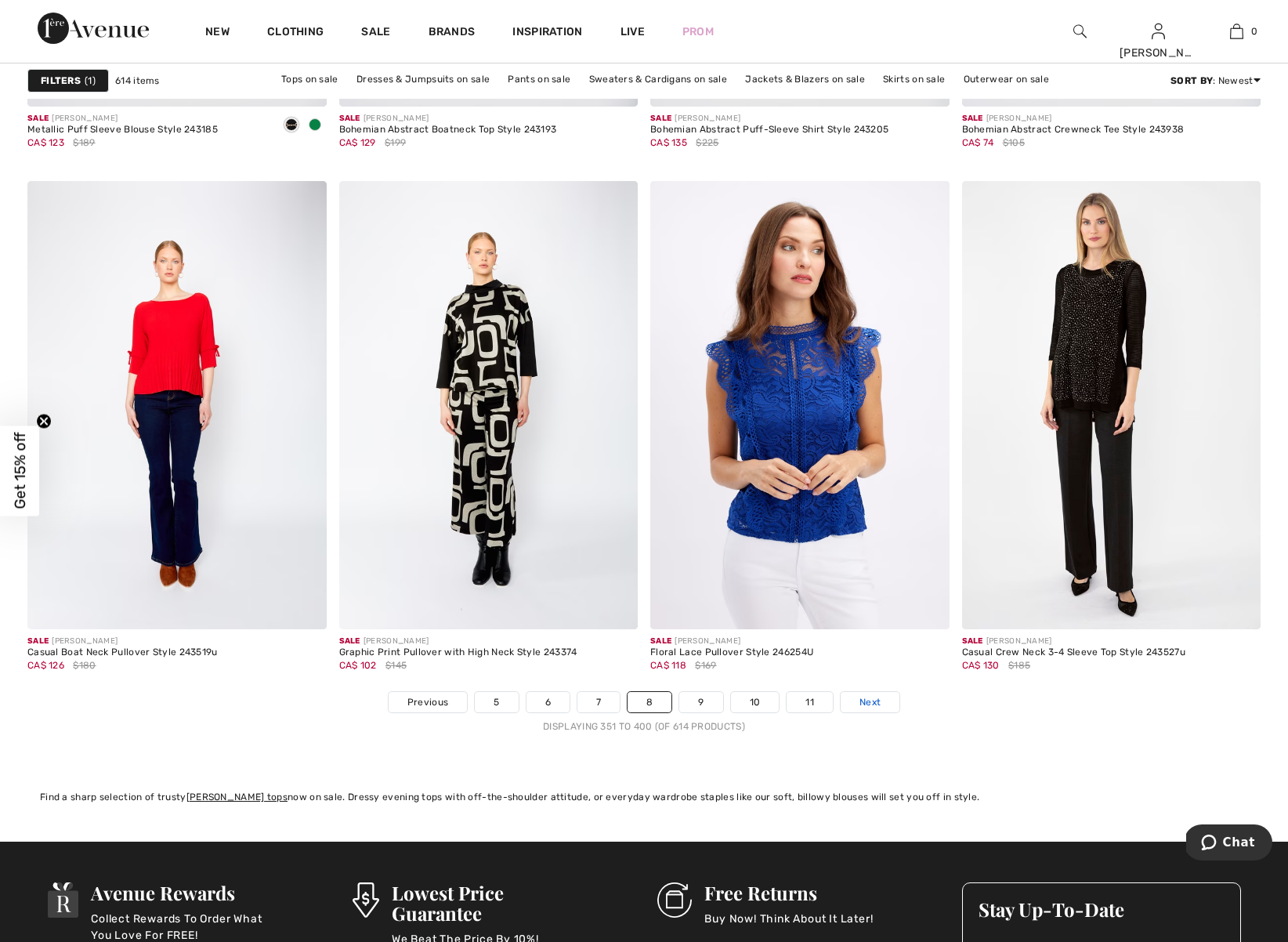
click at [872, 703] on span "Next" at bounding box center [870, 701] width 21 height 14
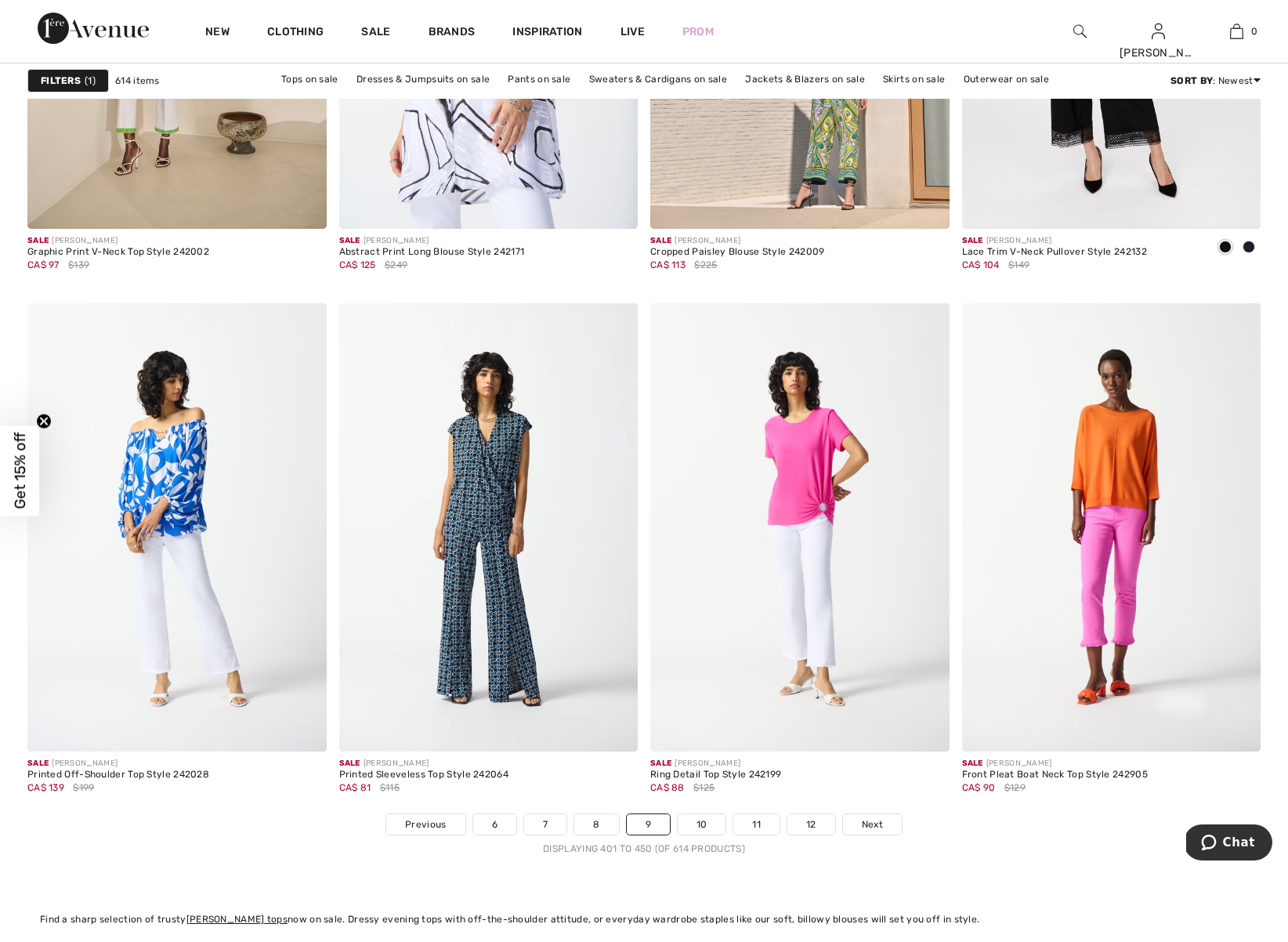
scroll to position [7361, 0]
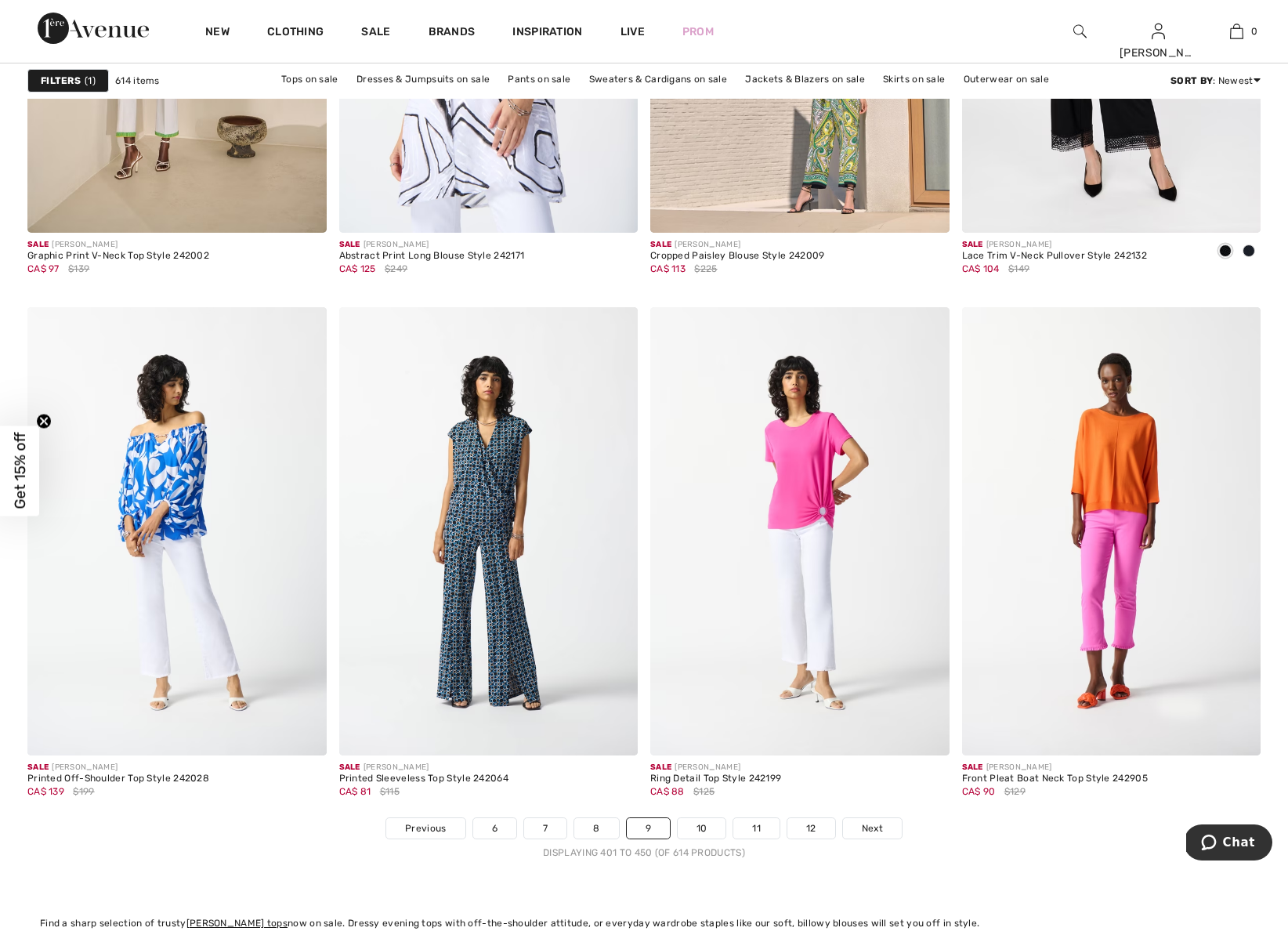
drag, startPoint x: 1295, startPoint y: 567, endPoint x: 7, endPoint y: 7, distance: 1404.5
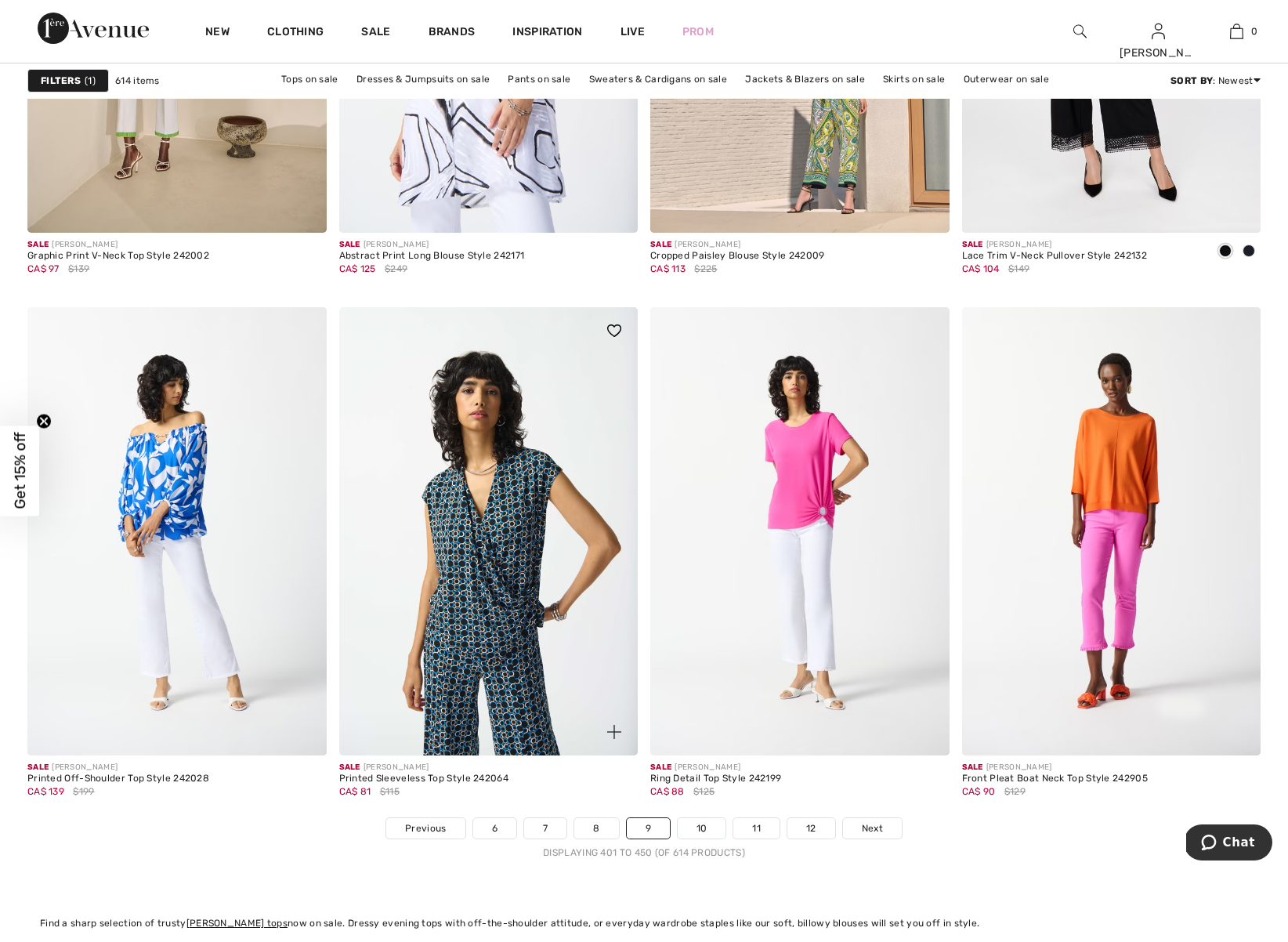
click at [521, 536] on img at bounding box center [488, 531] width 300 height 448
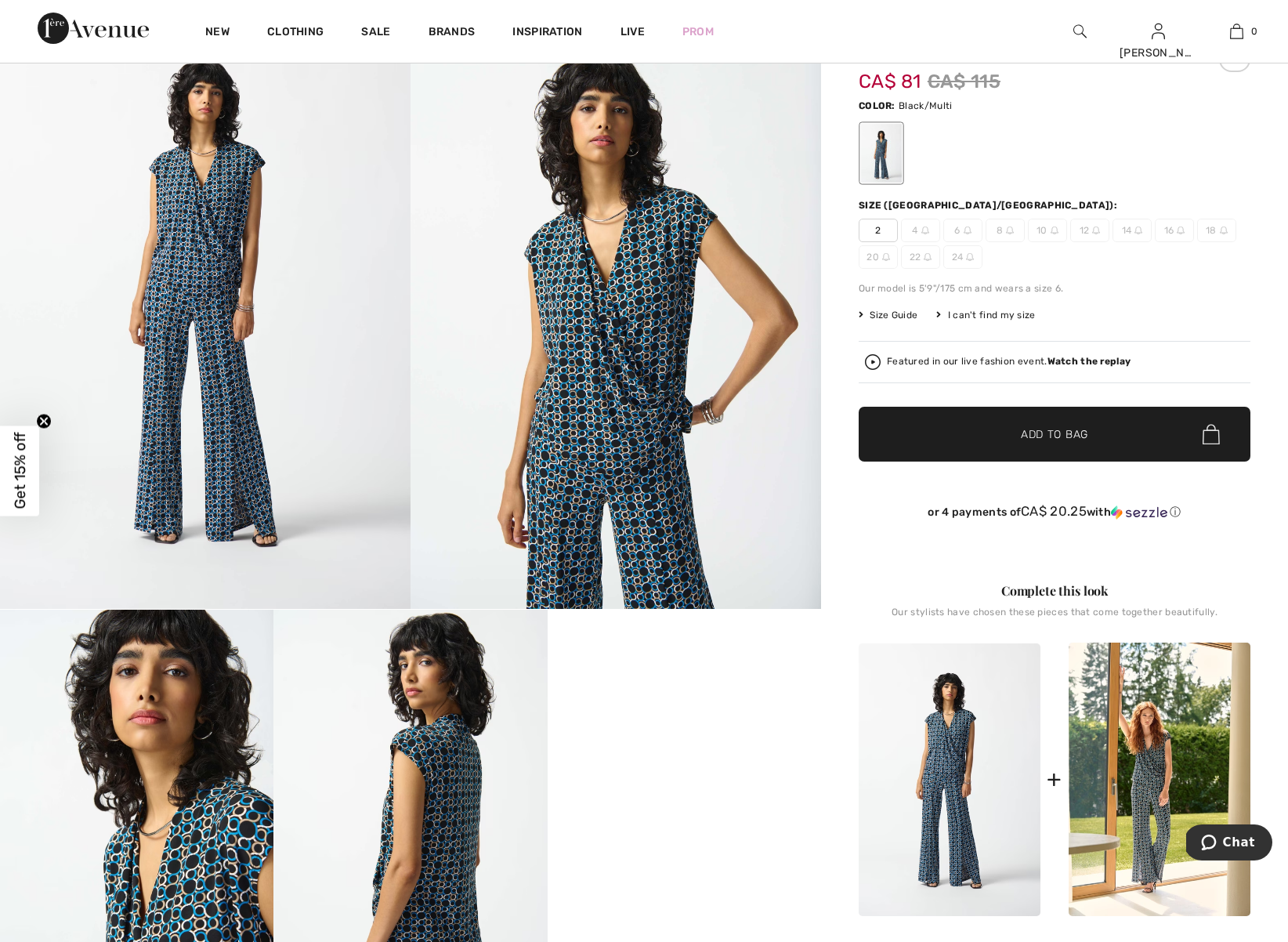
scroll to position [93, 0]
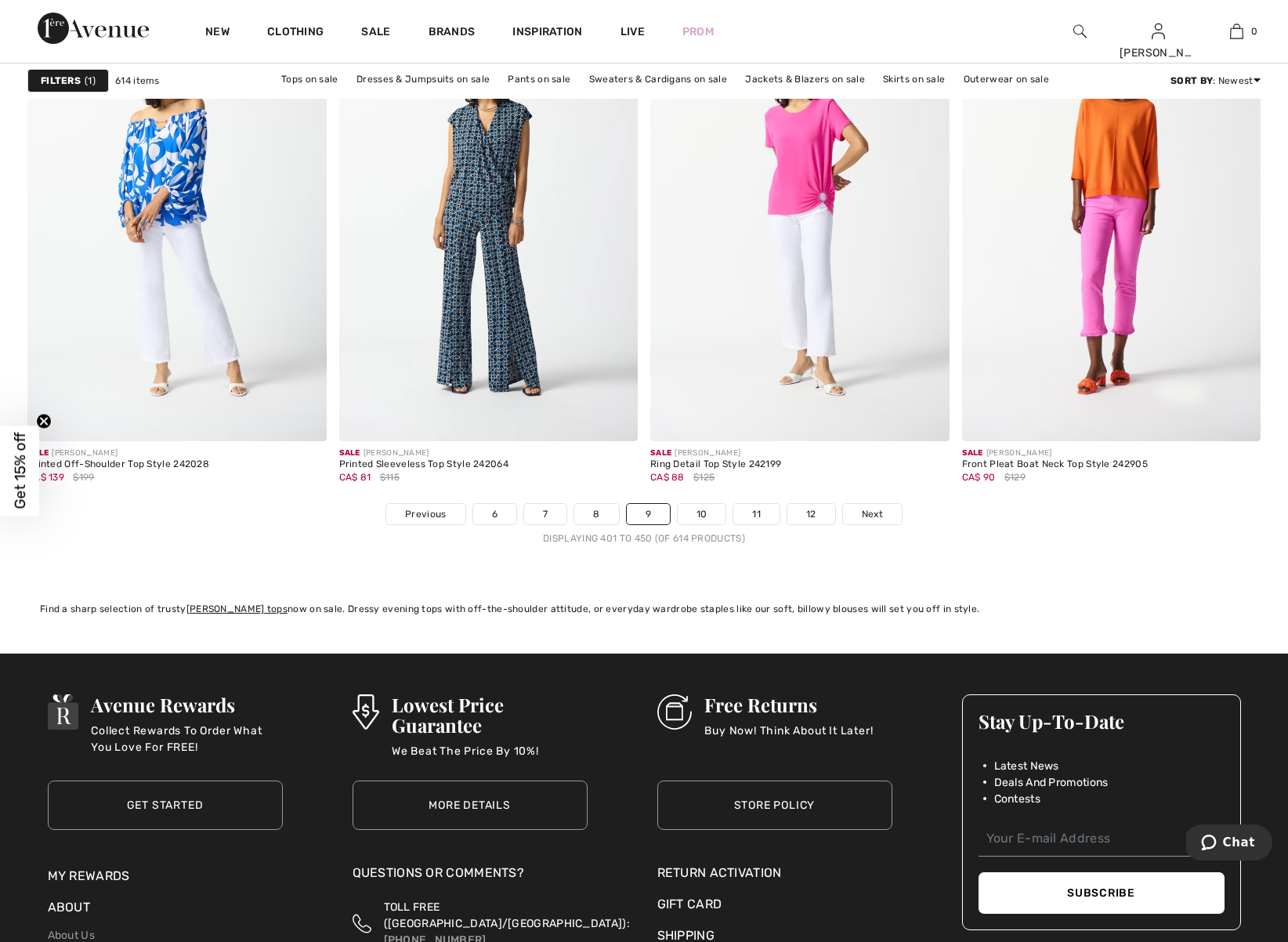
scroll to position [7664, 0]
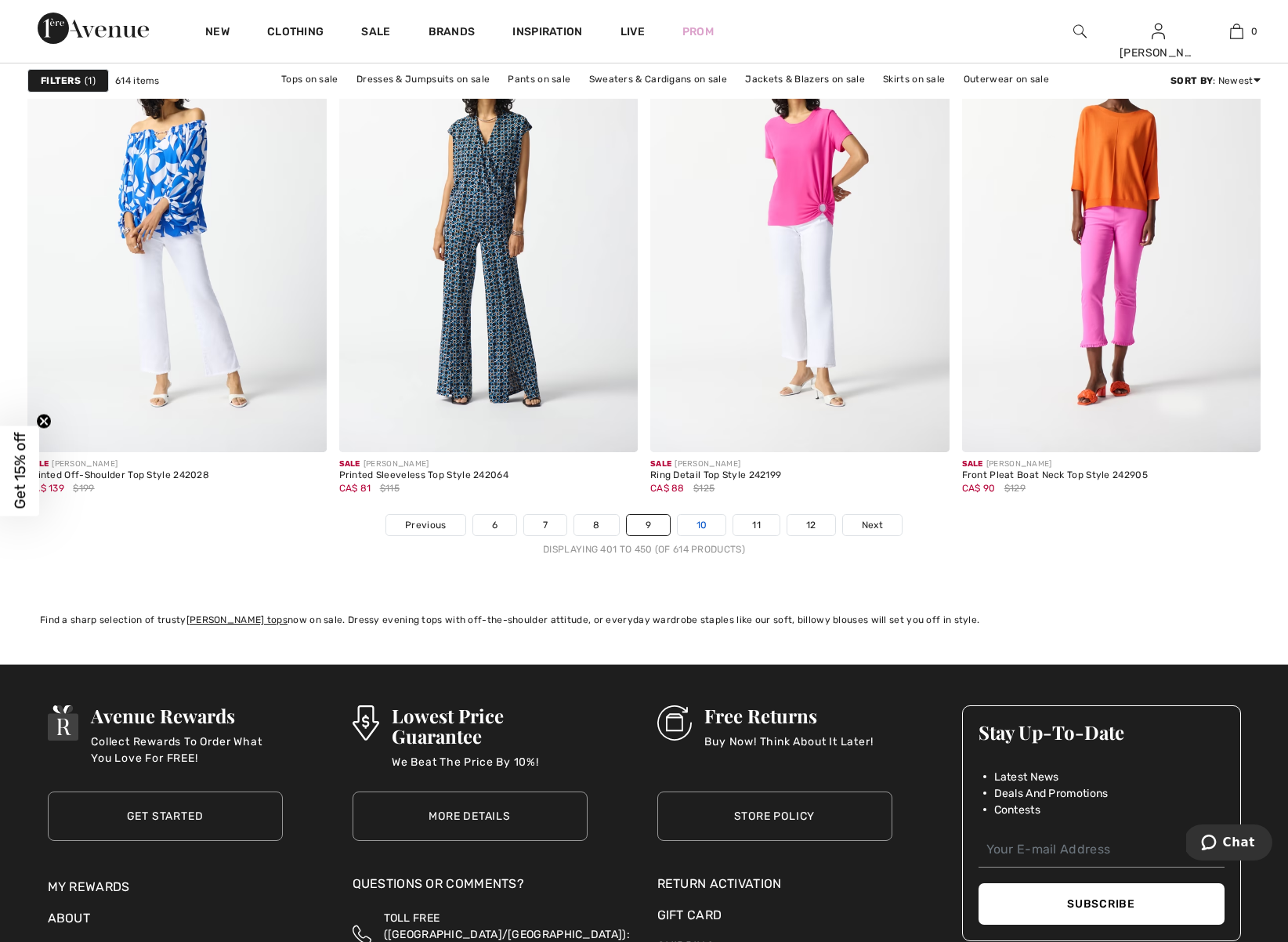
click at [706, 525] on link "10" at bounding box center [702, 525] width 49 height 21
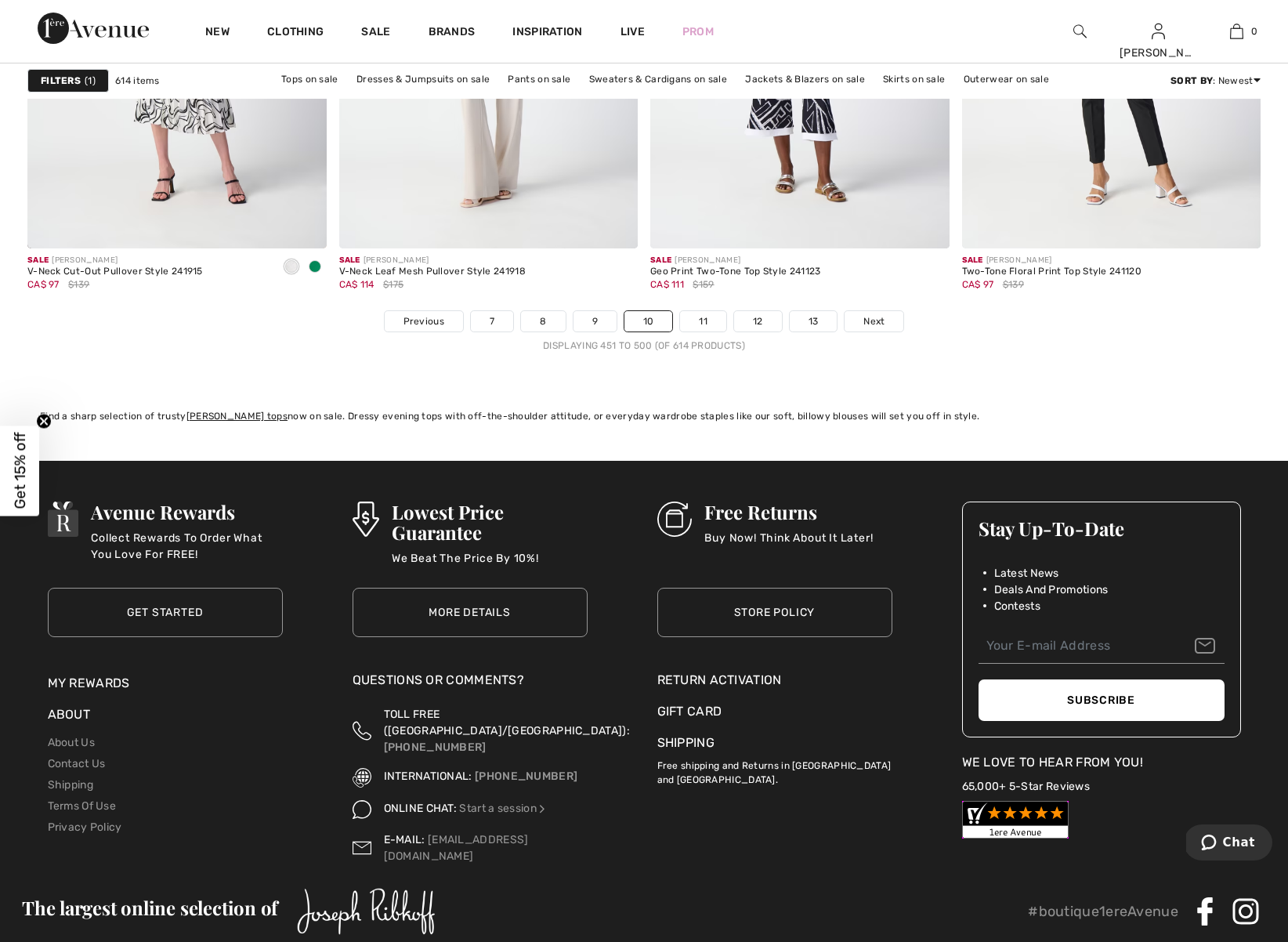
scroll to position [7853, 0]
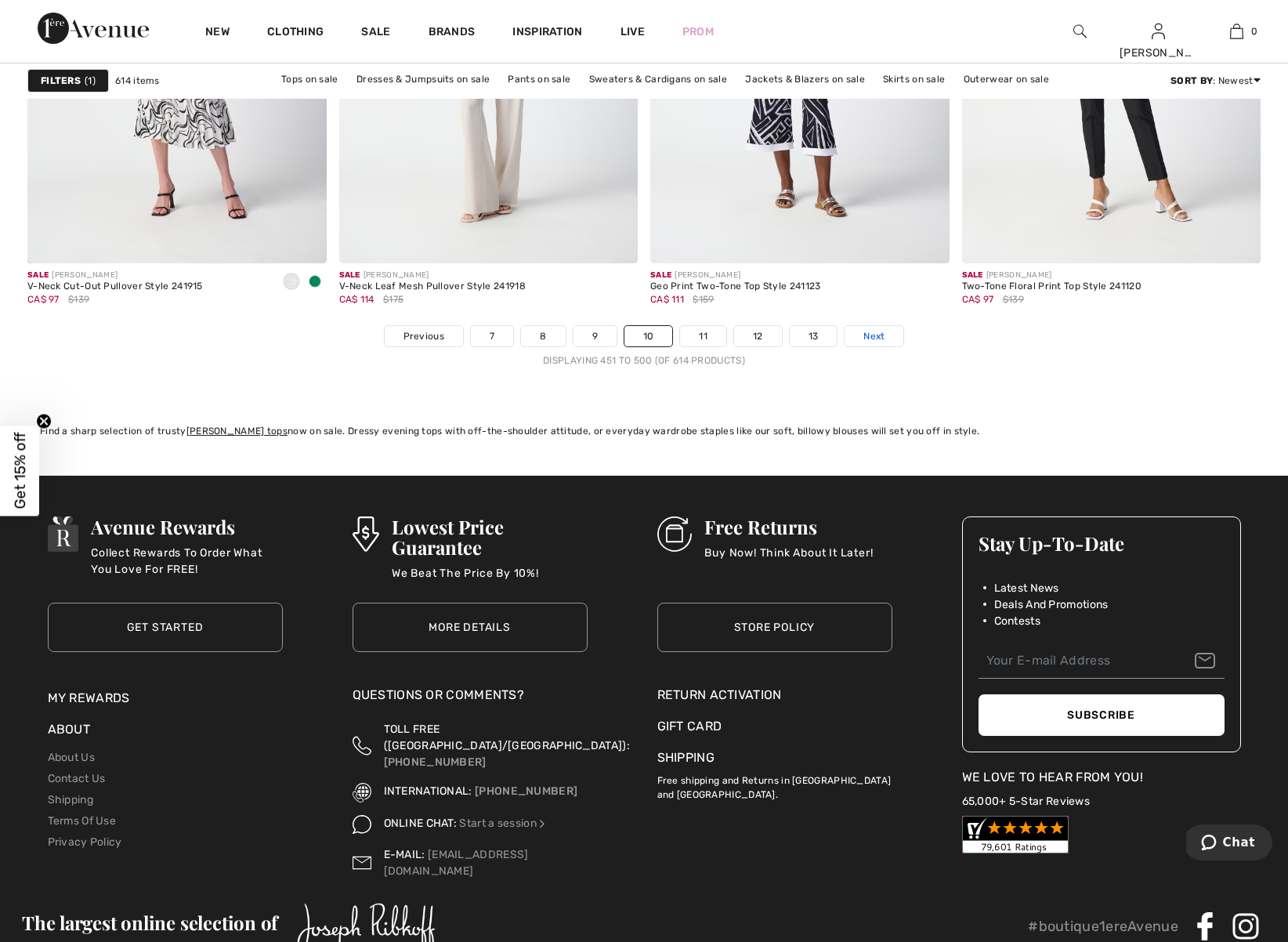
click at [878, 340] on span "Next" at bounding box center [874, 336] width 21 height 14
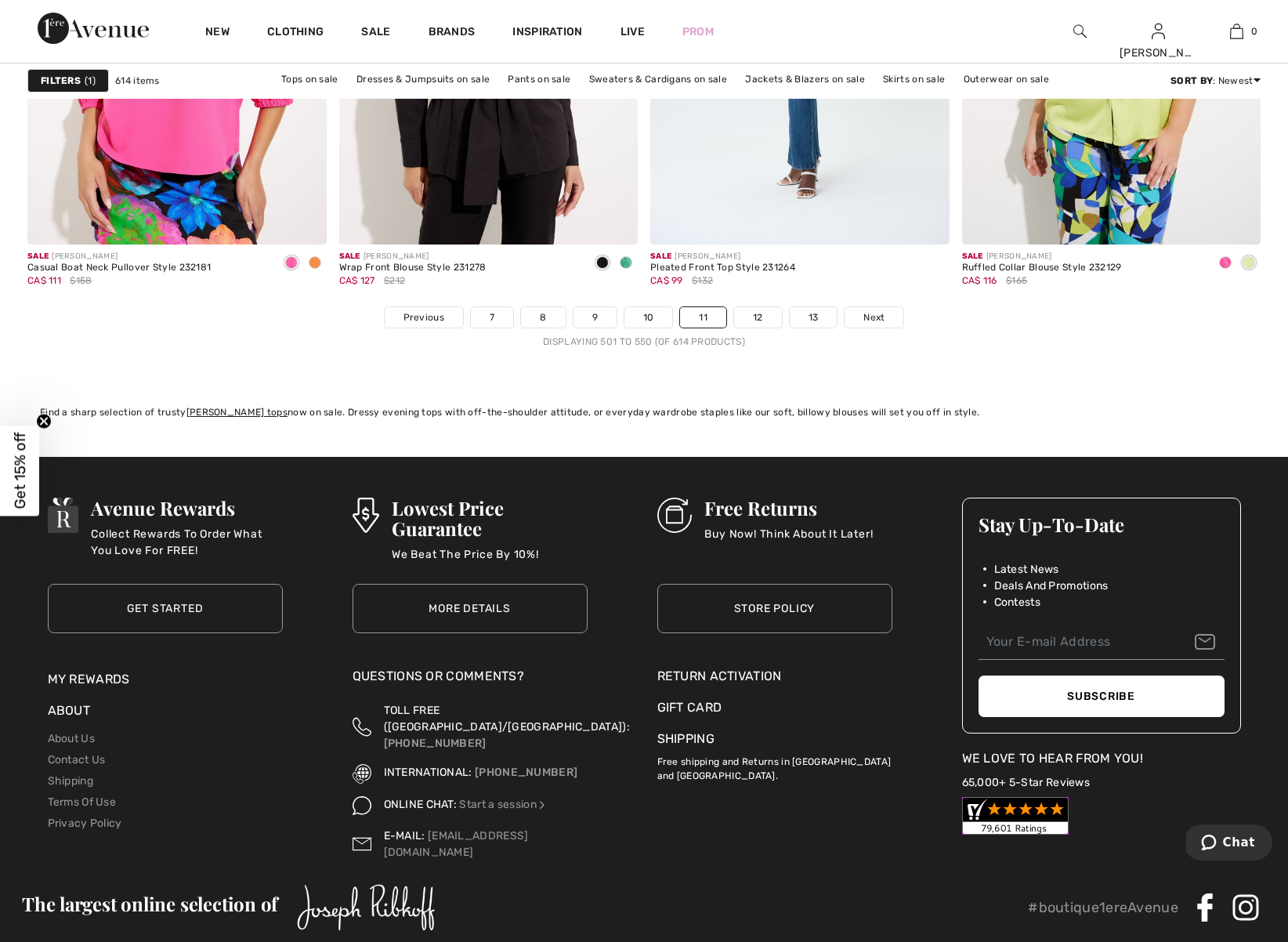
scroll to position [7854, 0]
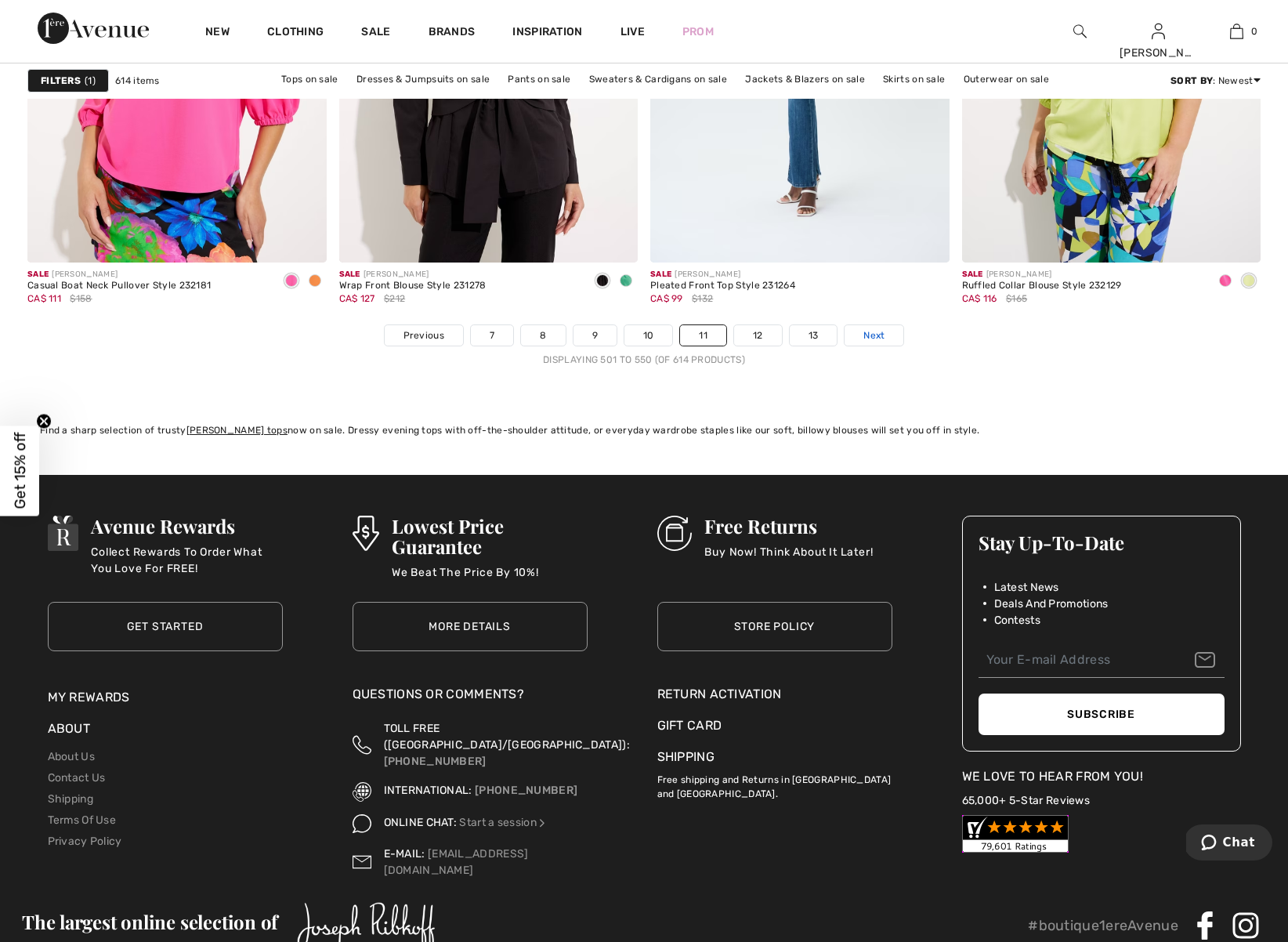
click at [876, 333] on span "Next" at bounding box center [874, 335] width 21 height 14
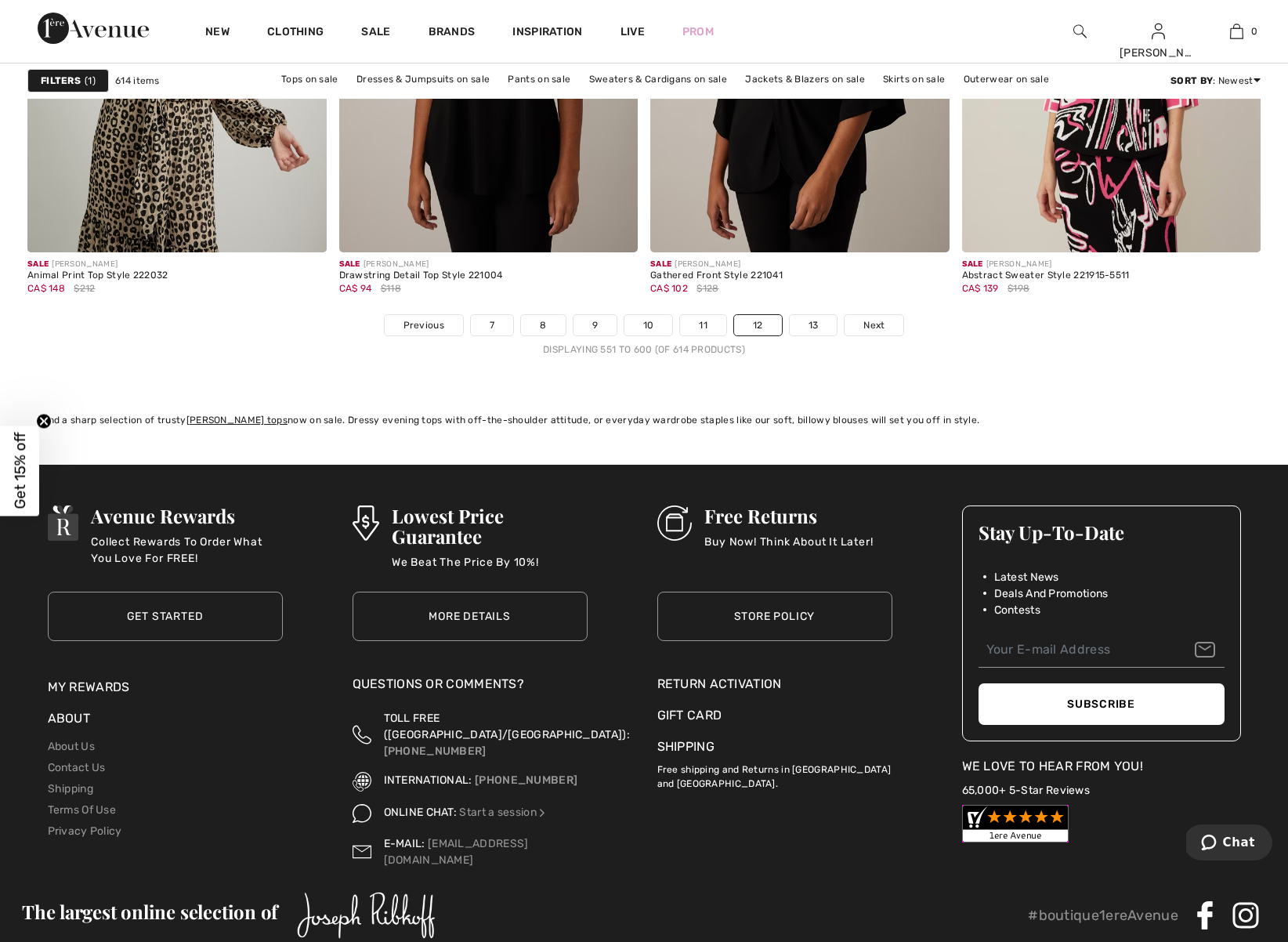
scroll to position [7882, 0]
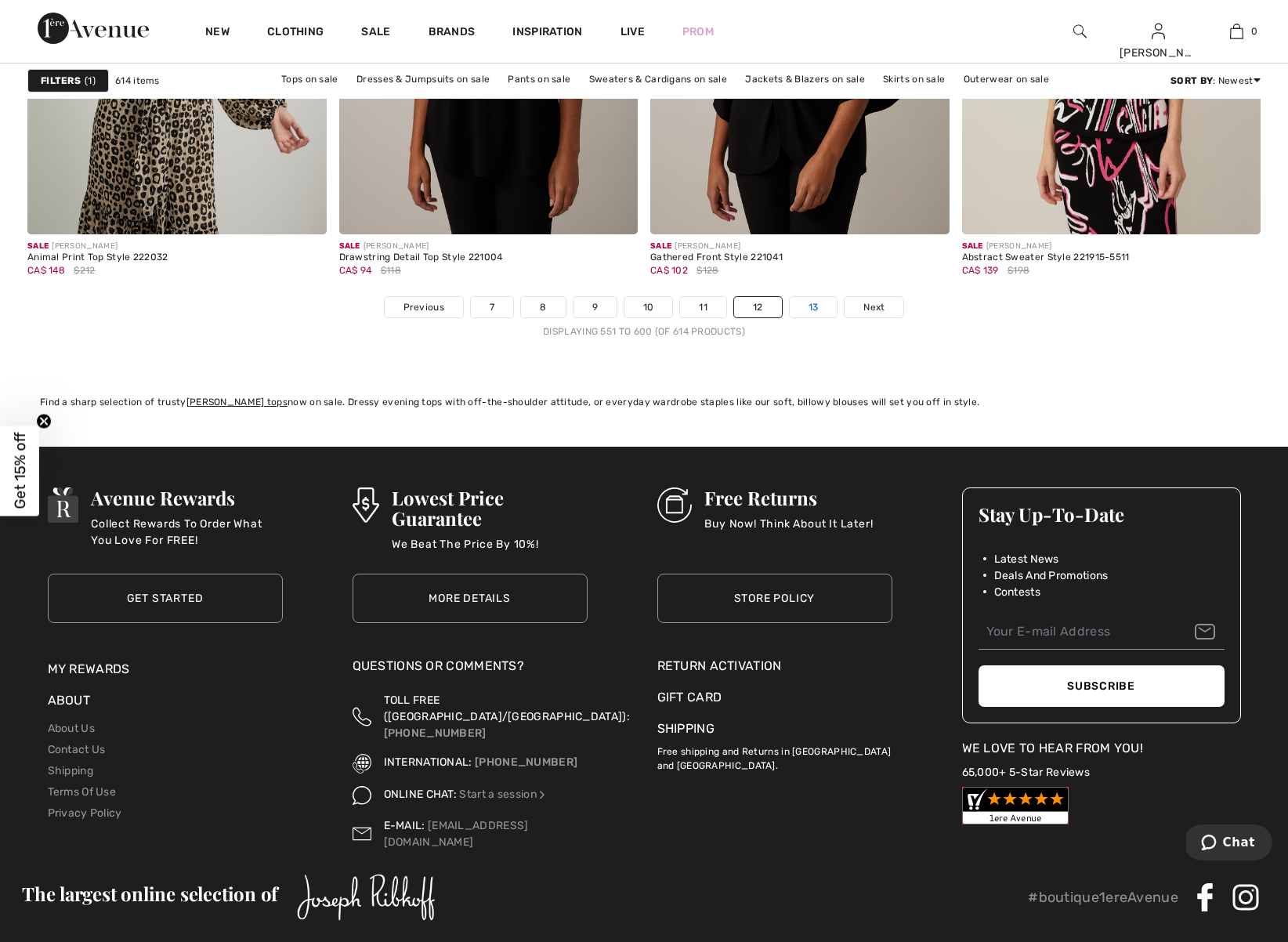
click at [821, 306] on link "13" at bounding box center [813, 307] width 48 height 21
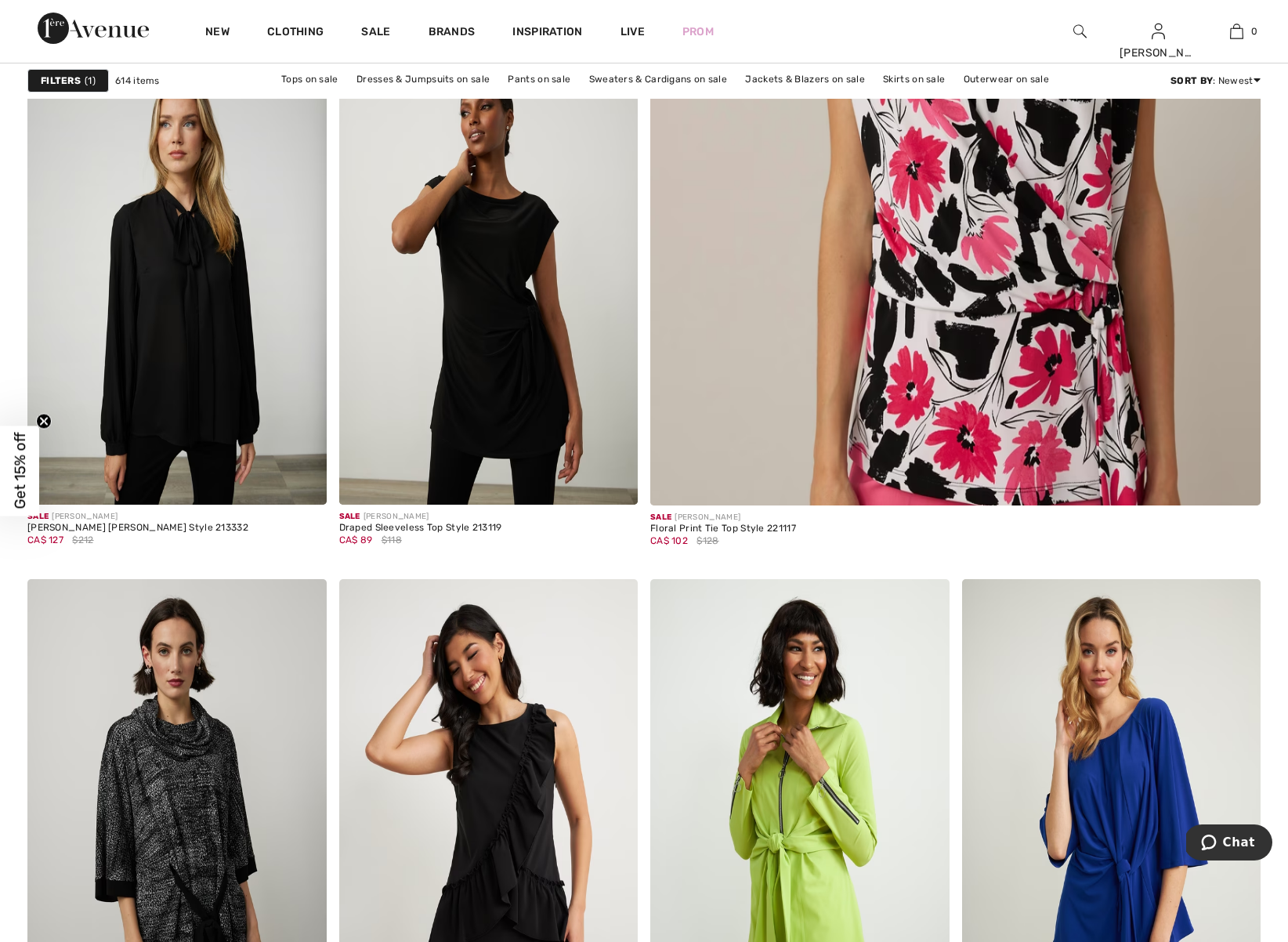
scroll to position [626, 0]
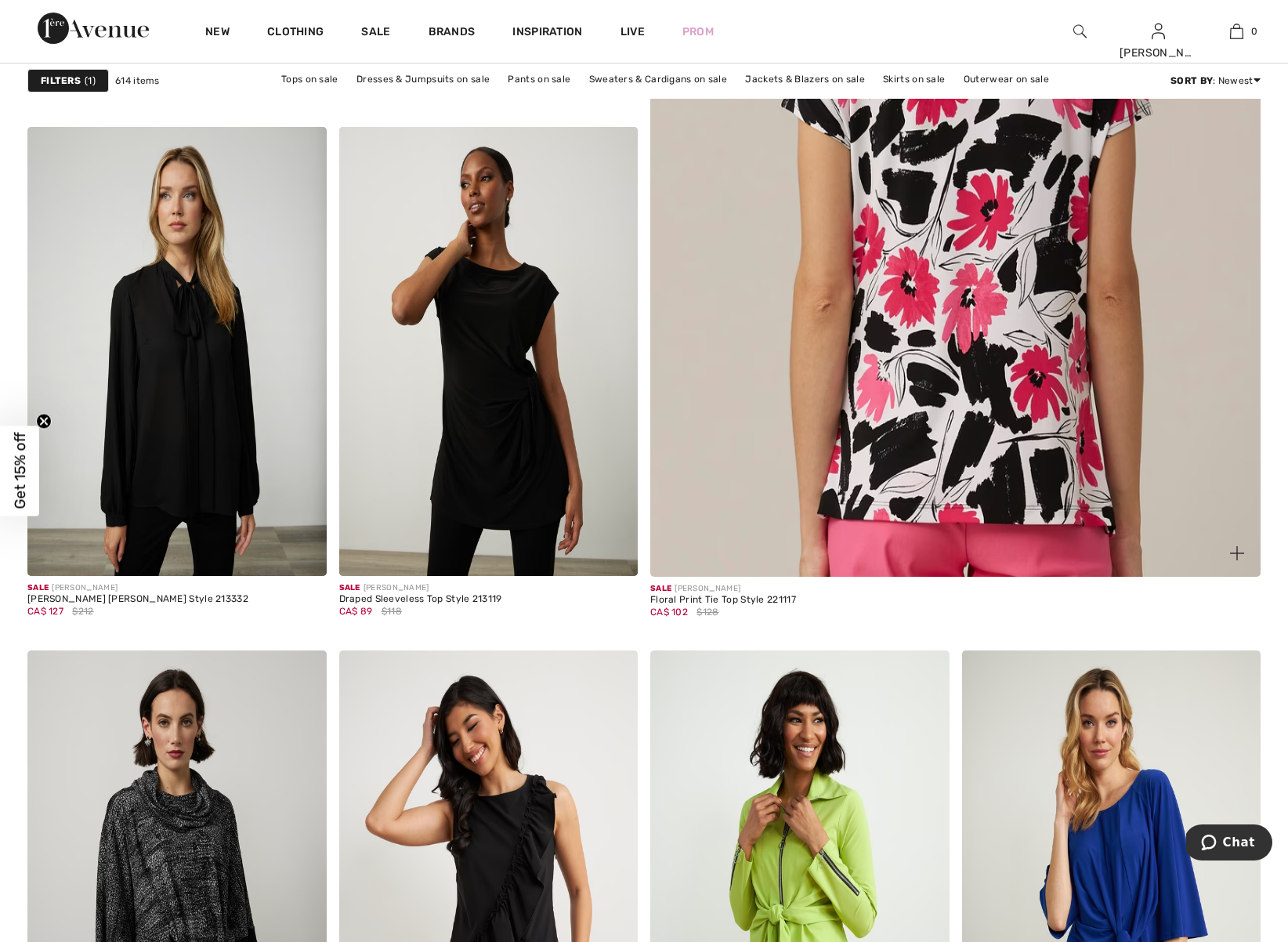
click at [1004, 315] on img at bounding box center [955, 153] width 733 height 1099
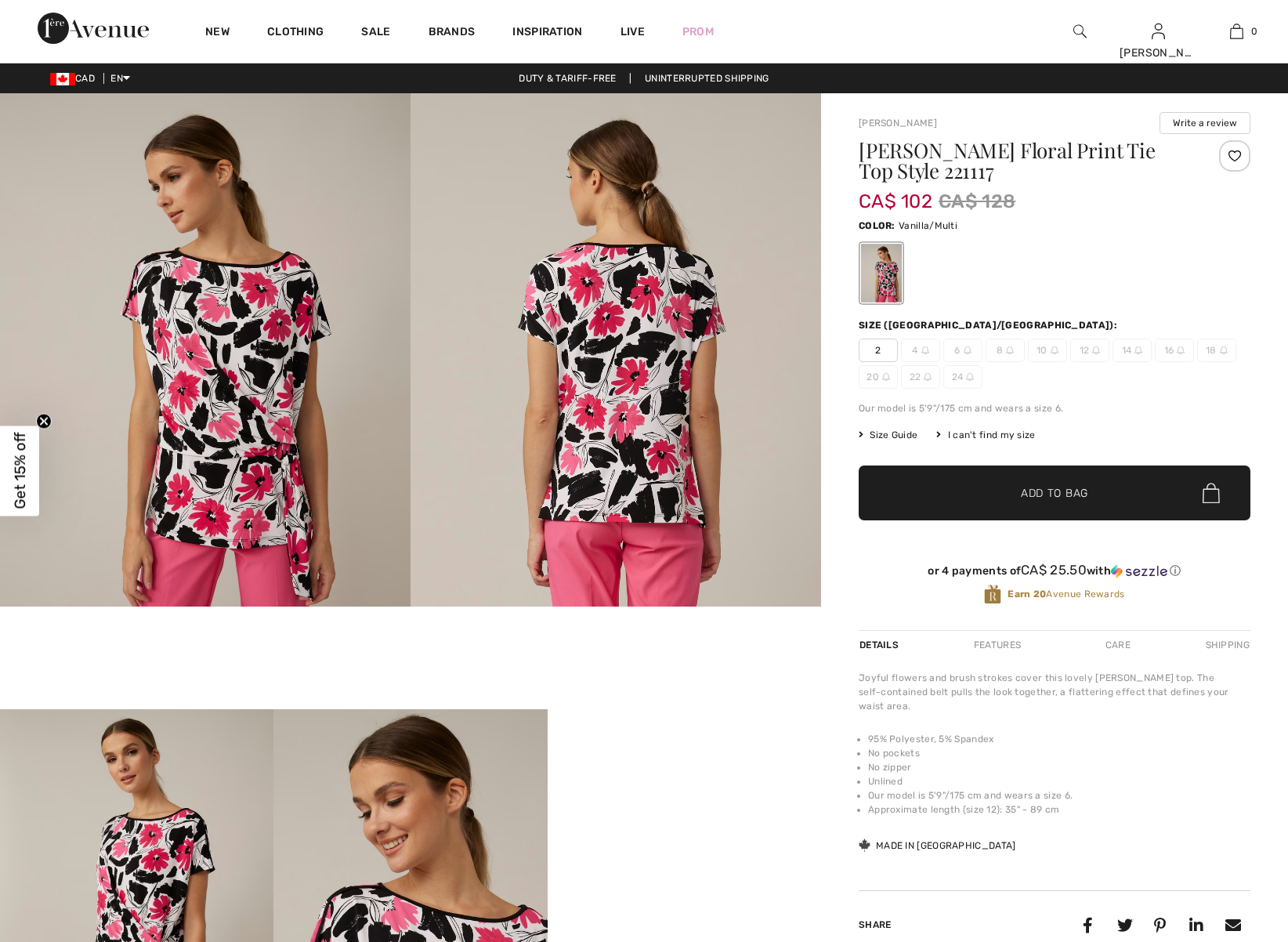
checkbox input "true"
